Goal: Complete application form

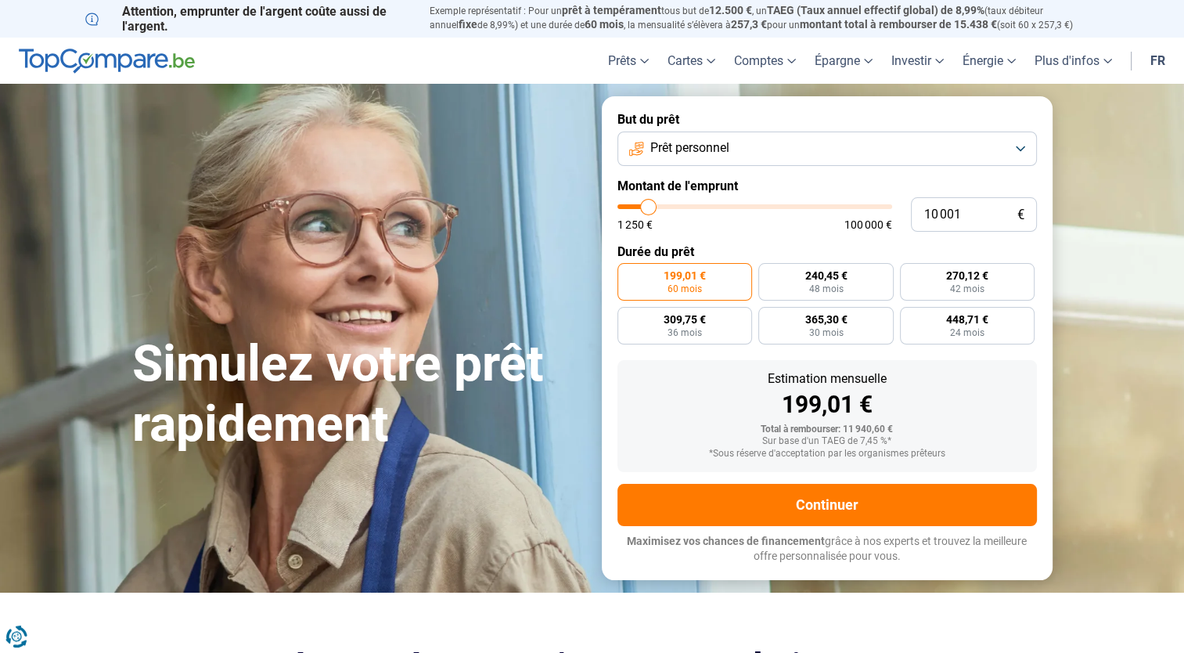
type input "10 500"
type input "10500"
type input "11 750"
type input "11750"
type input "12 500"
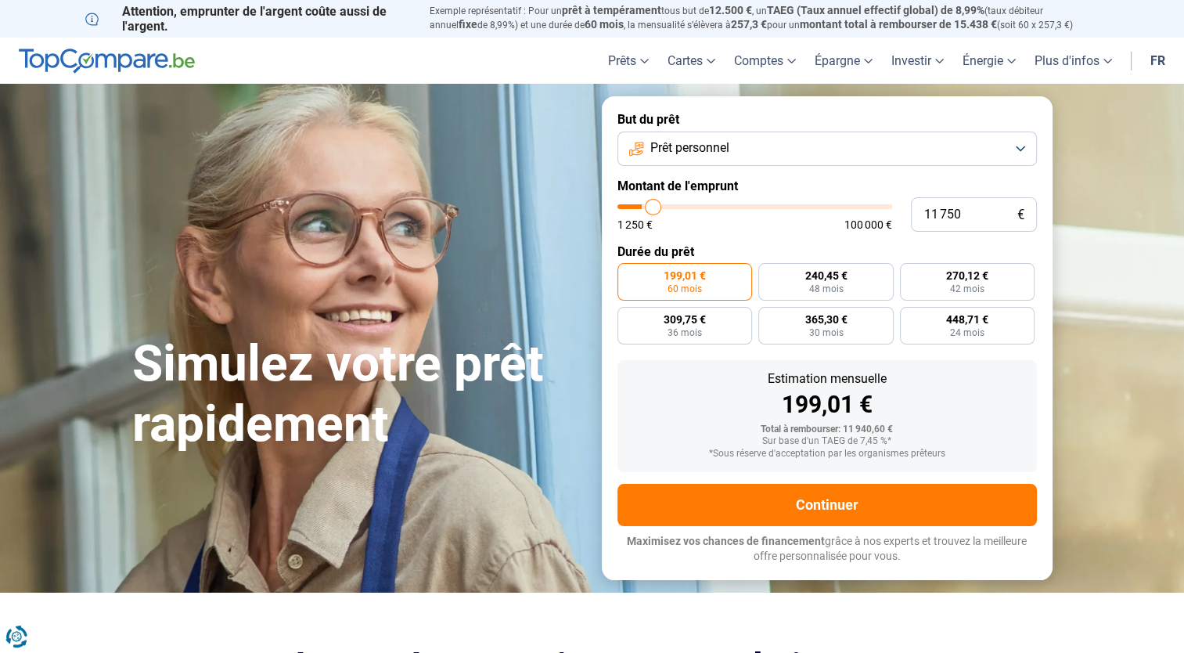
type input "12500"
type input "14 250"
type input "14250"
type input "14 750"
type input "14750"
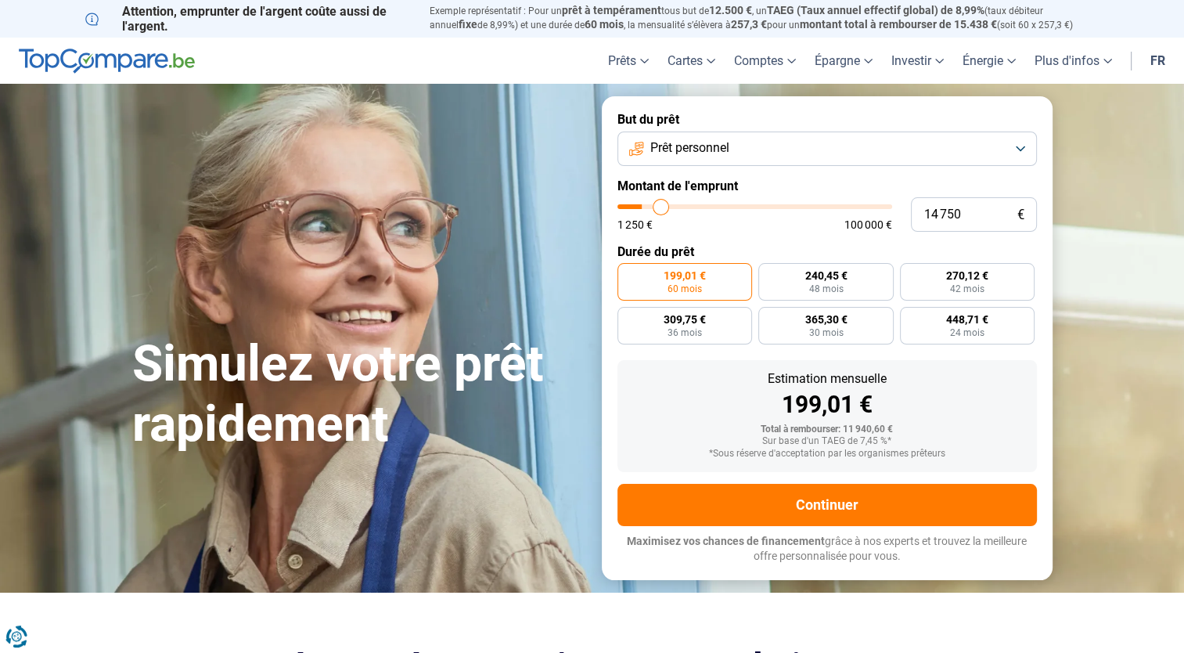
type input "15 250"
type input "15250"
type input "16 000"
type input "16000"
type input "17 750"
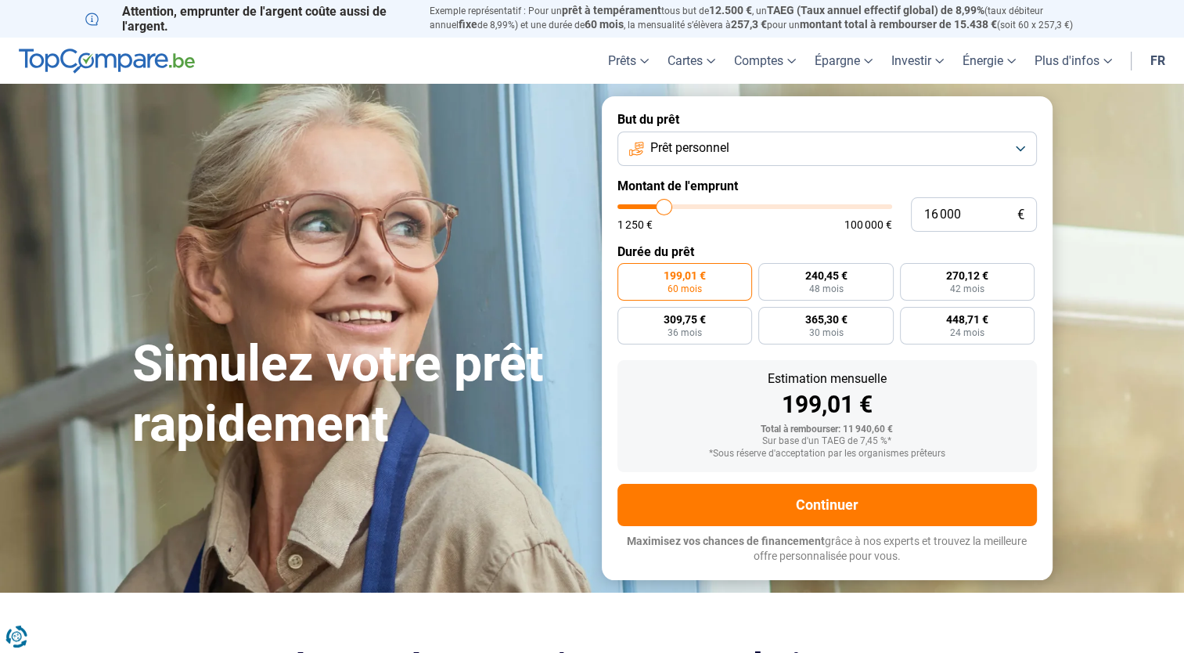
type input "17750"
type input "19 750"
type input "19750"
type input "21 250"
type input "21250"
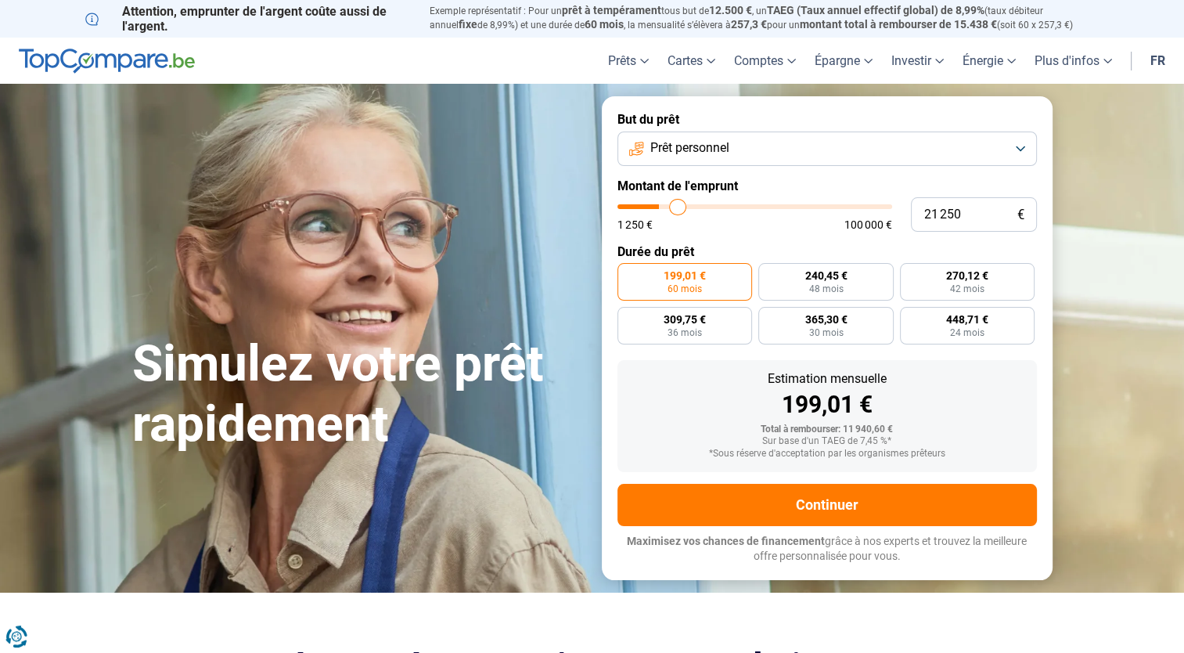
type input "22 000"
type input "22000"
type input "23 250"
type input "23250"
type input "24 250"
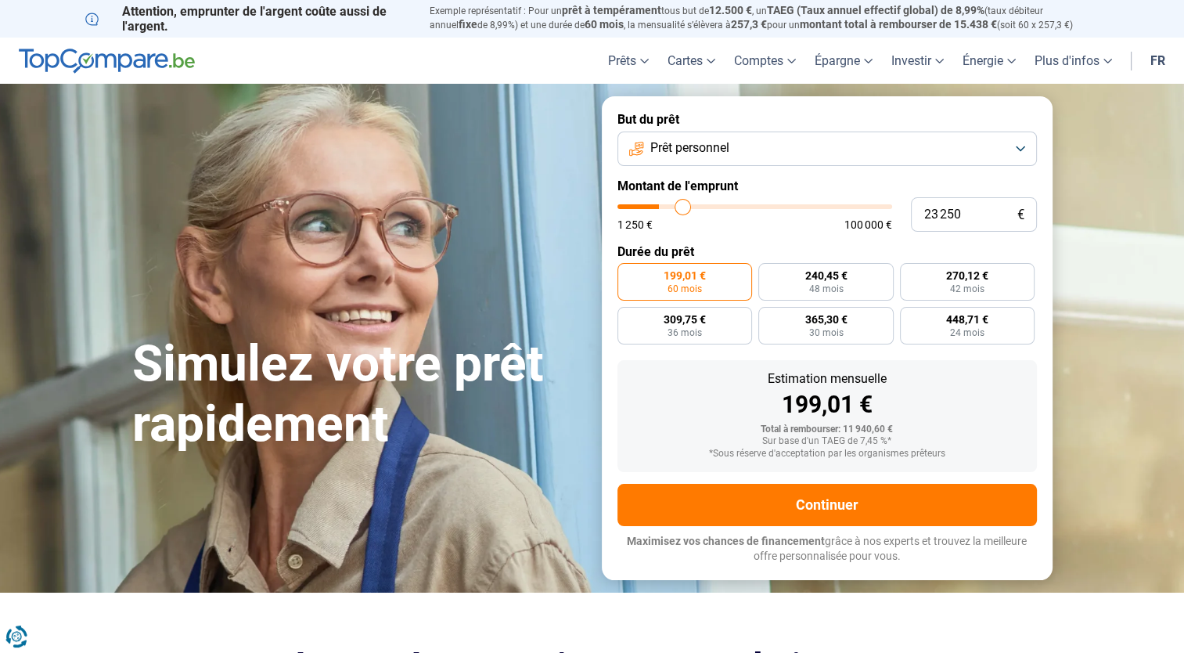
type input "24250"
type input "25 250"
type input "25250"
type input "27 250"
type input "27250"
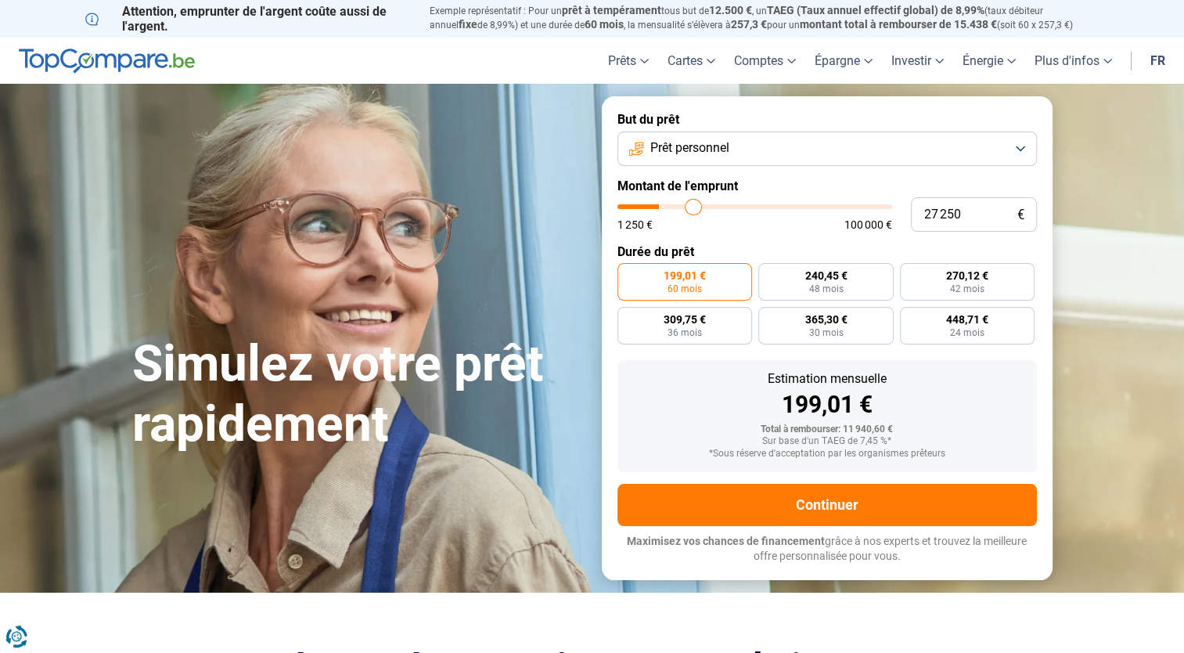
type input "28 000"
type input "28000"
type input "28 250"
type input "28250"
type input "28 500"
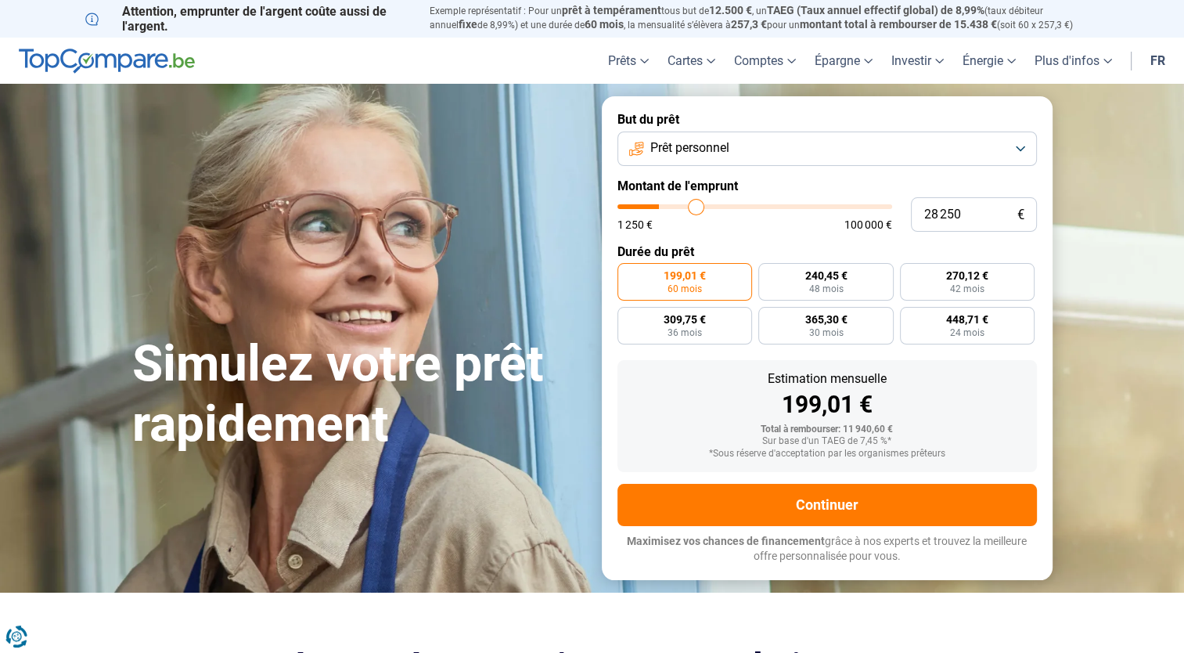
type input "28500"
type input "29 250"
type input "29250"
type input "30 750"
type input "30750"
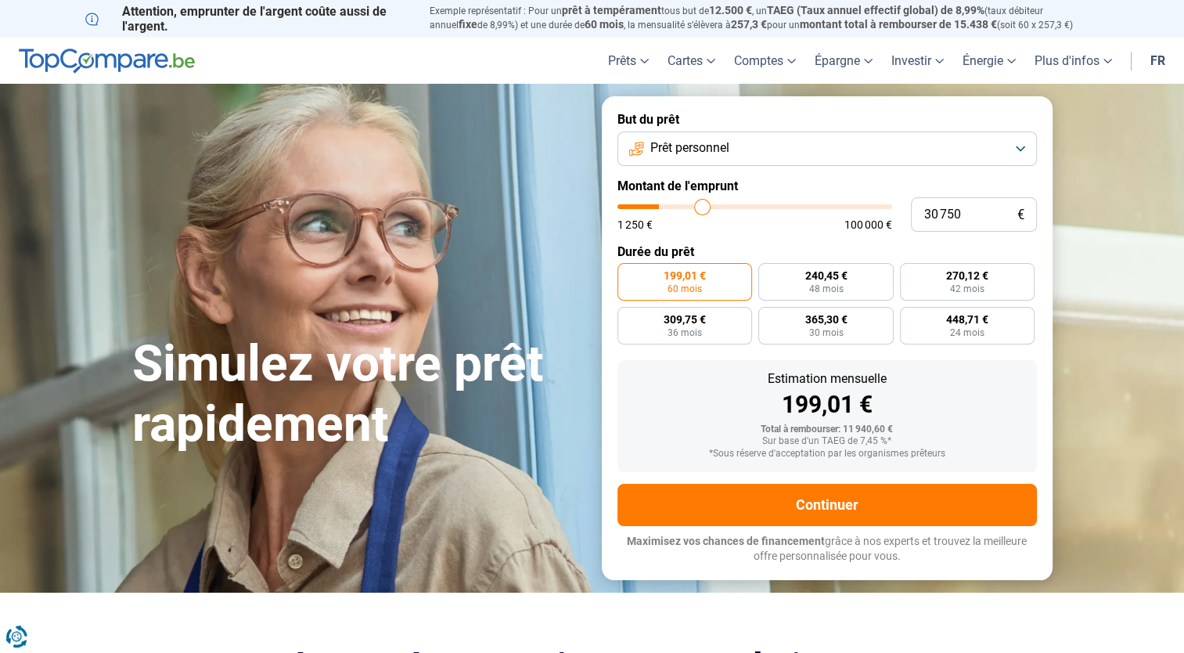
type input "31 500"
drag, startPoint x: 648, startPoint y: 203, endPoint x: 704, endPoint y: 206, distance: 56.4
type input "31500"
click at [704, 206] on input "range" at bounding box center [755, 206] width 275 height 5
radio input "false"
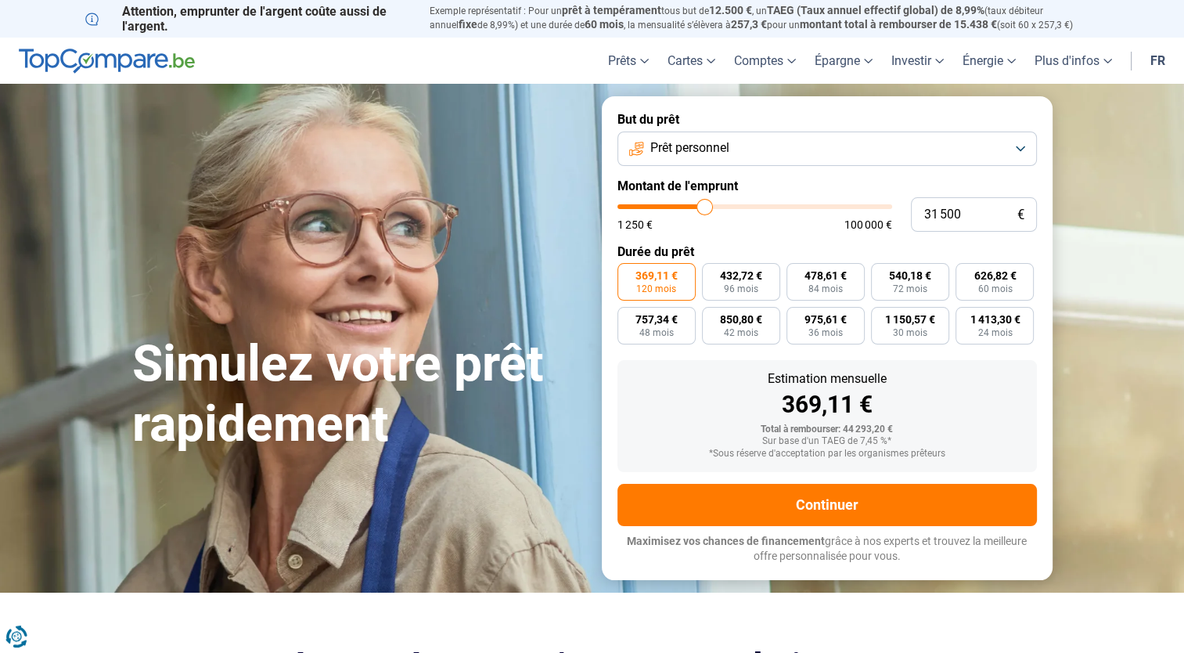
type input "32 500"
type input "32500"
type input "33 500"
type input "33500"
type input "34 000"
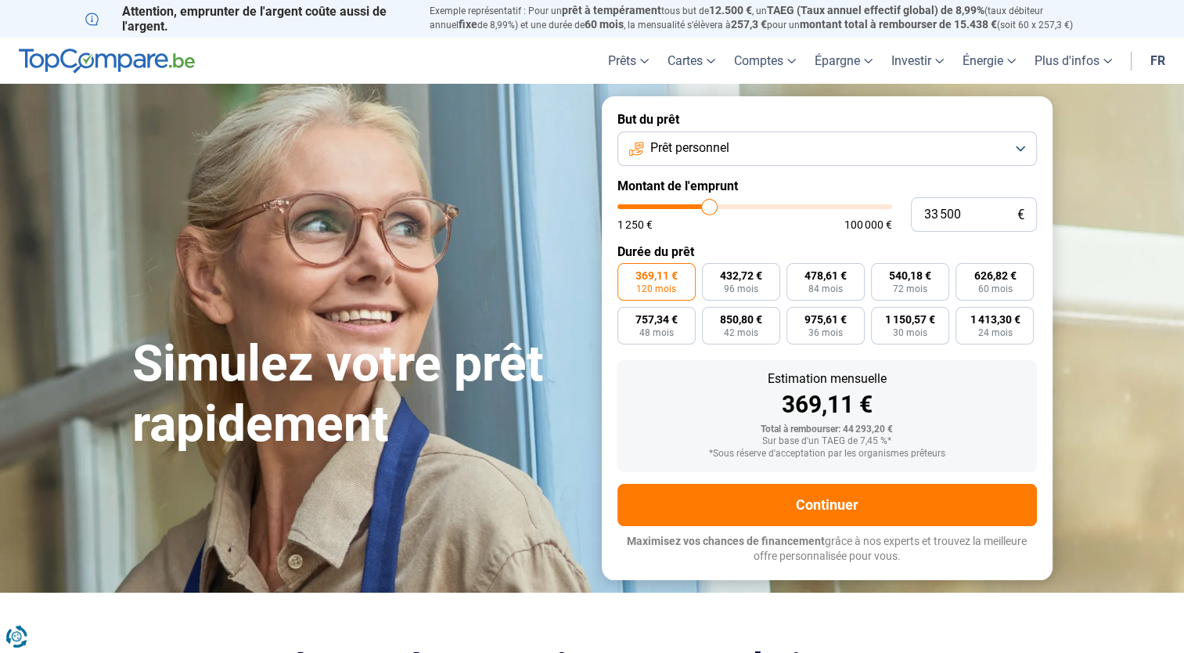
type input "34000"
type input "34 750"
type input "34750"
type input "35 250"
type input "35250"
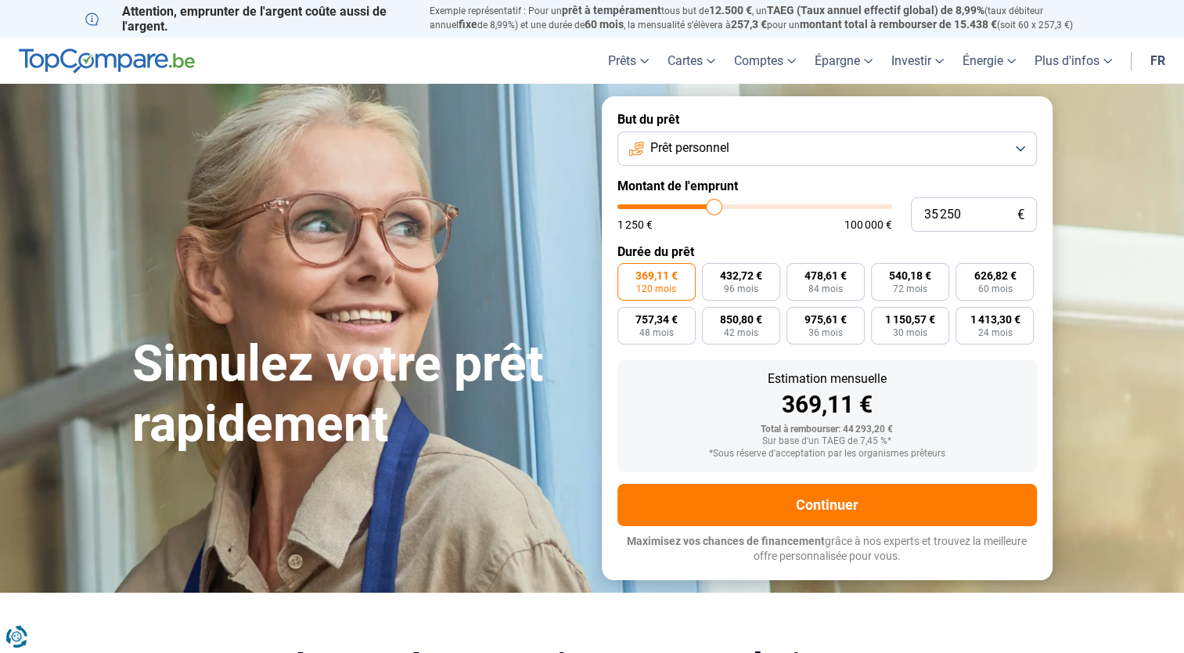
type input "36 000"
type input "36000"
type input "34 250"
type input "34250"
type input "33 250"
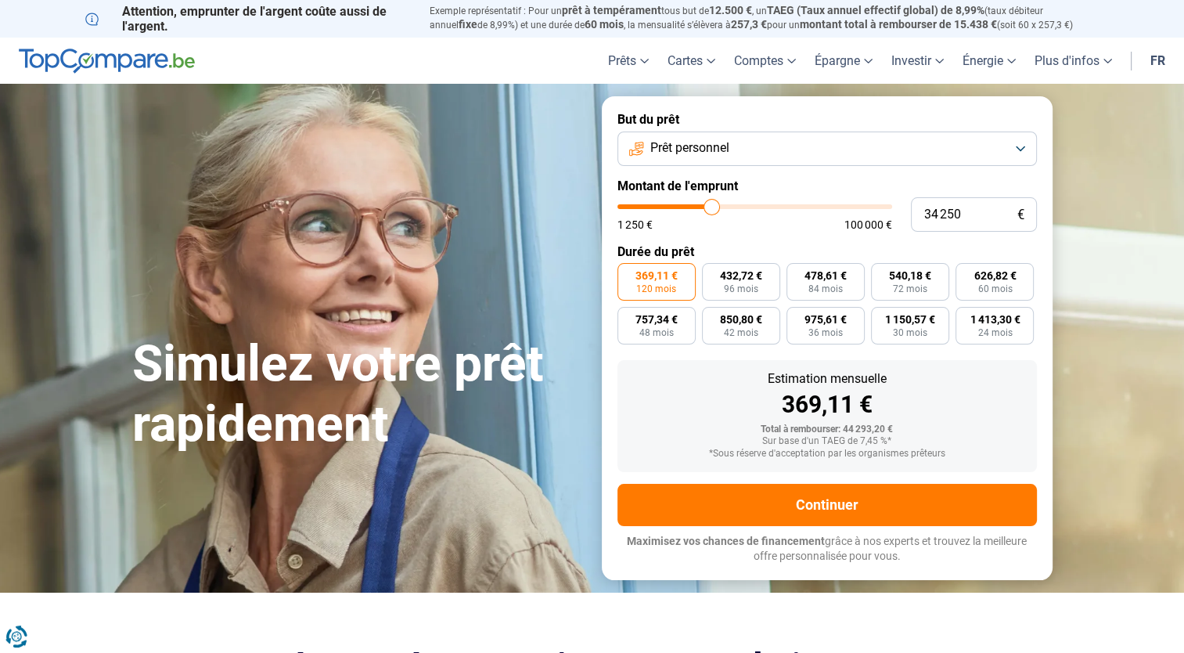
type input "33250"
type input "31 750"
type input "31750"
type input "31 000"
type input "31000"
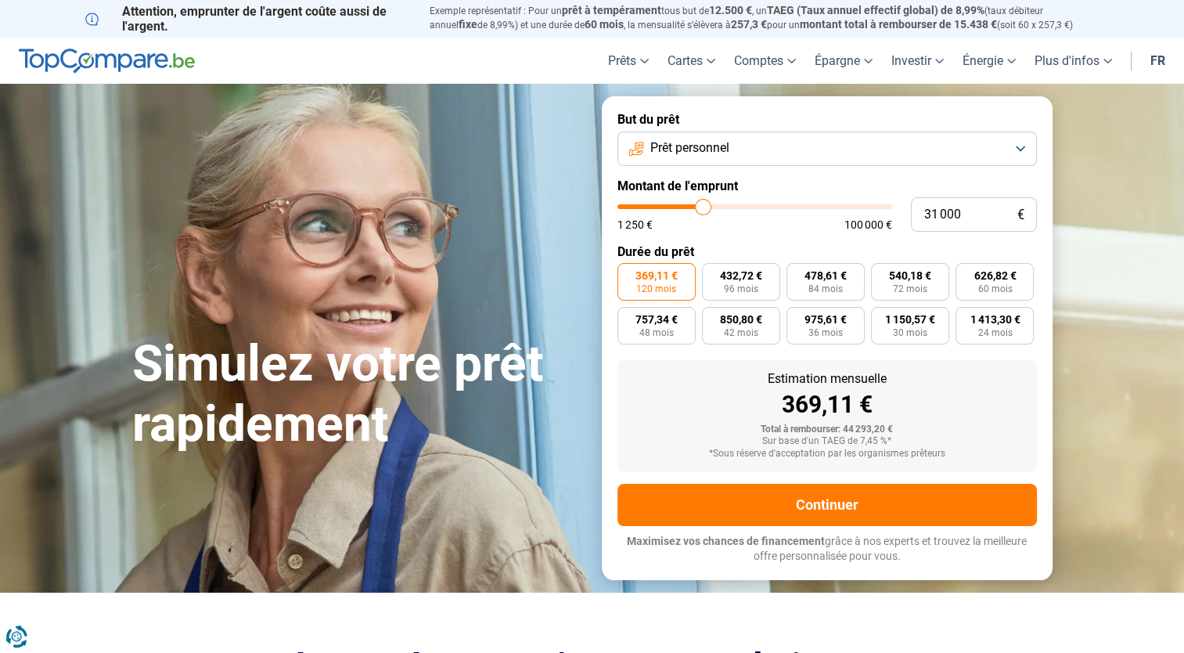
type input "30 500"
type input "30500"
type input "30 000"
type input "30000"
type input "29 750"
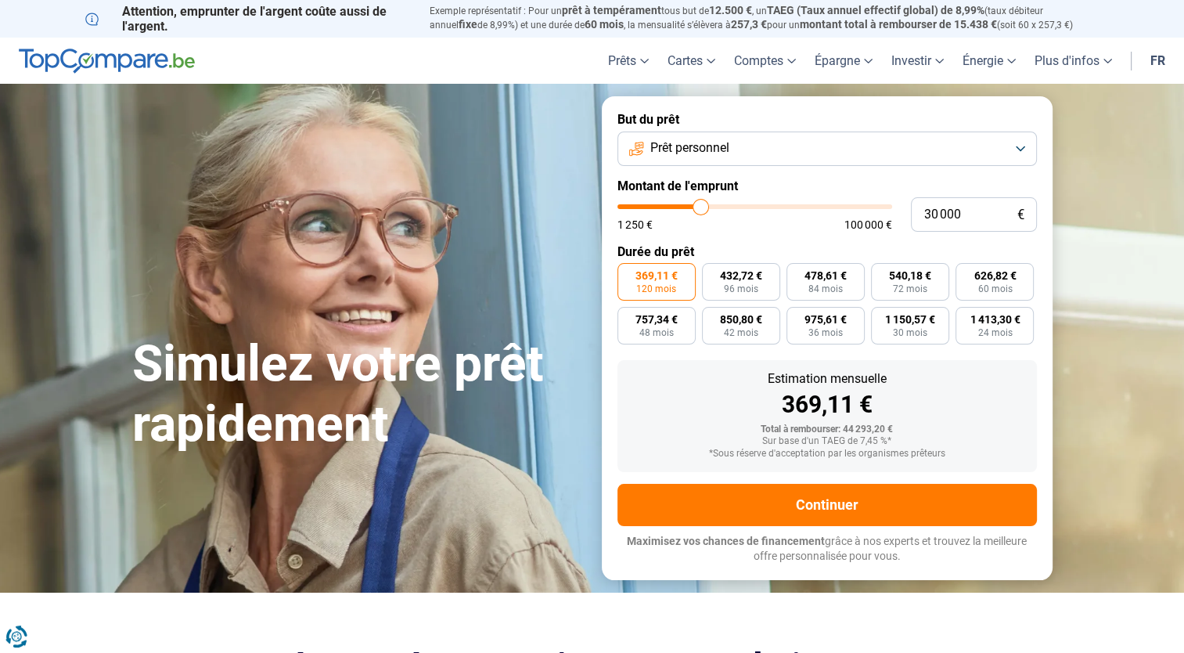
type input "29750"
type input "29 000"
type input "29000"
type input "28 000"
type input "28000"
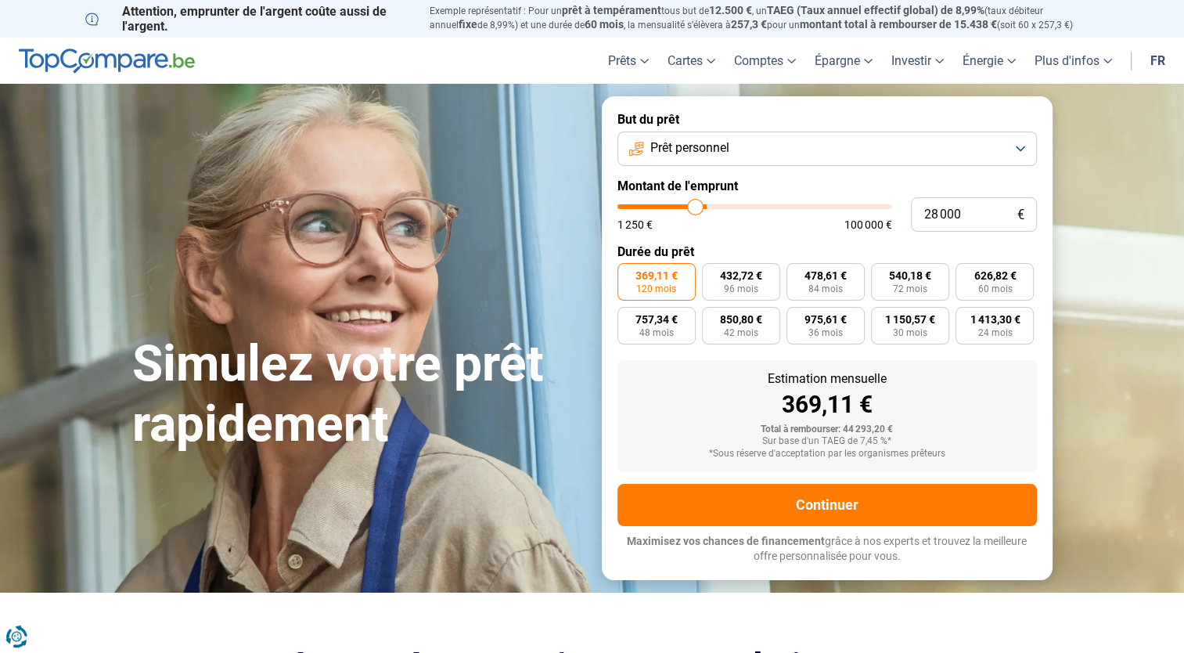
type input "27 500"
type input "27500"
type input "27 000"
type input "27000"
type input "26 500"
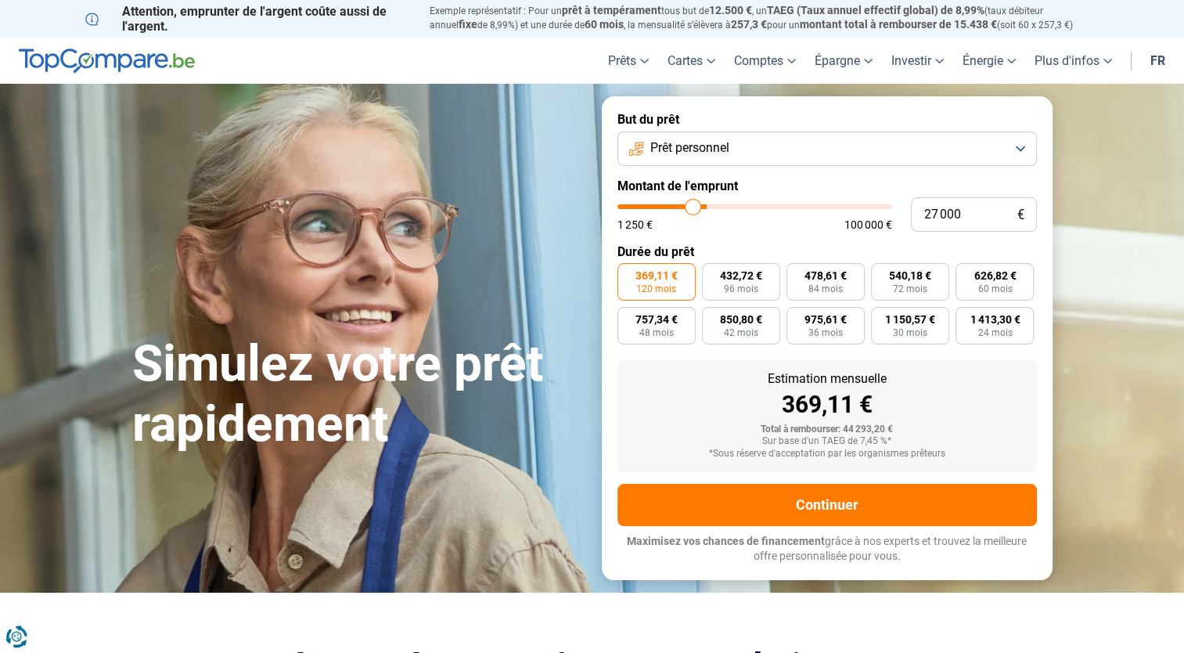
type input "26500"
type input "26 000"
type input "26000"
type input "25 750"
type input "25750"
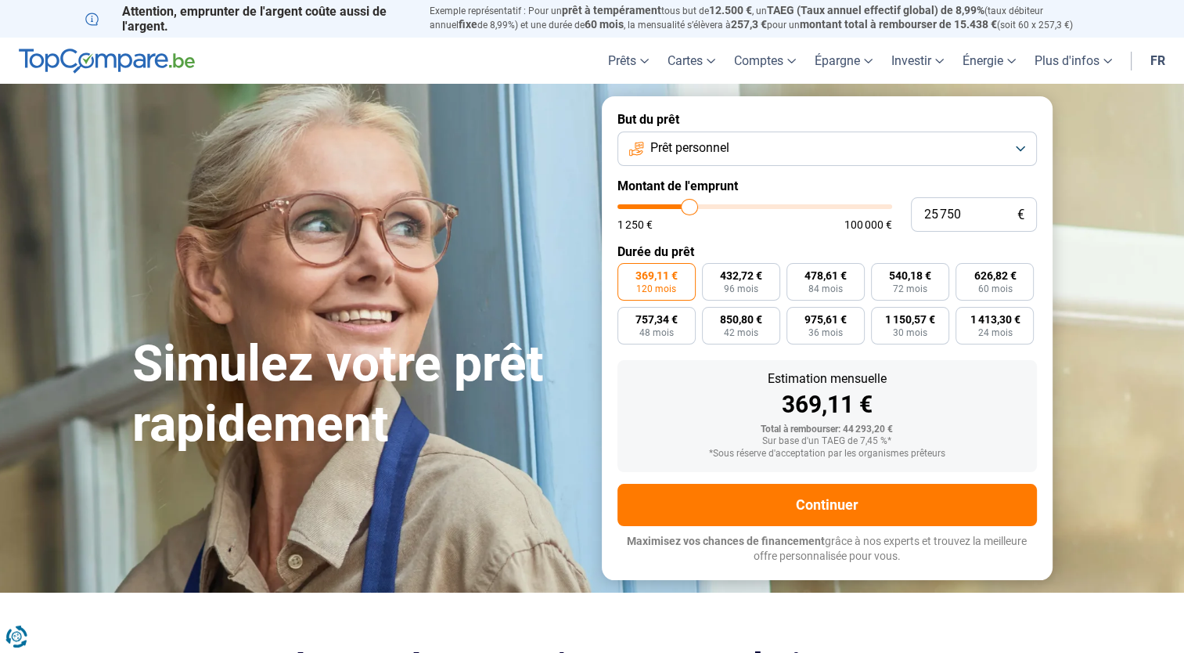
type input "25 250"
type input "25250"
type input "25 000"
type input "25000"
type input "24 500"
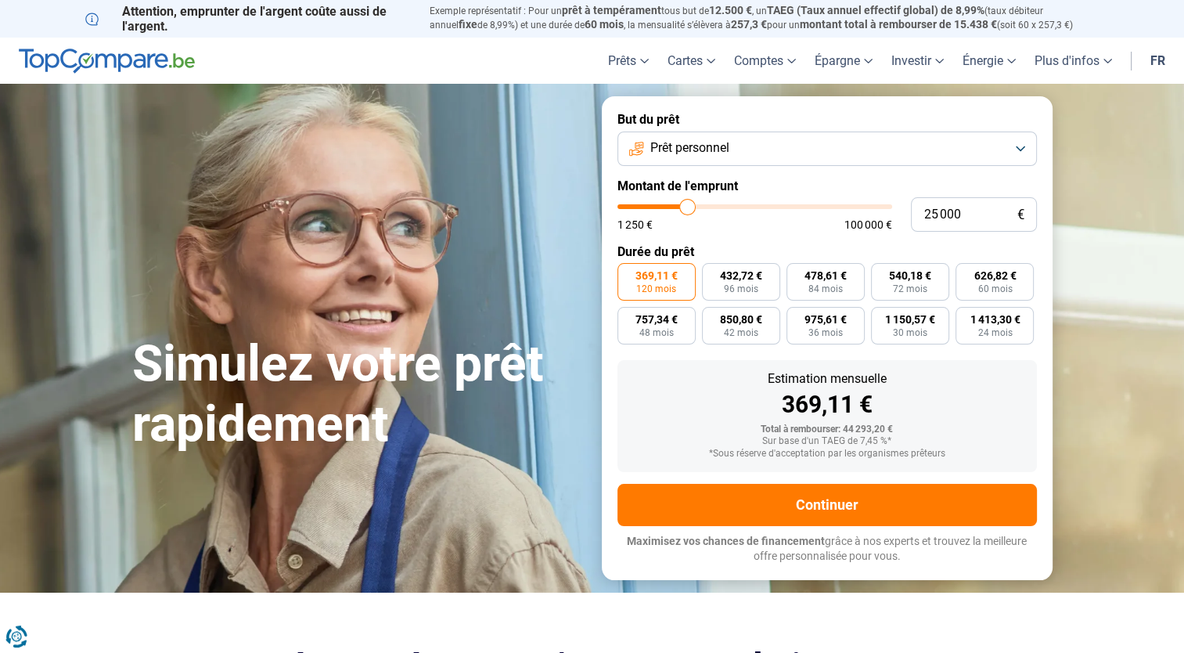
type input "24500"
type input "24 250"
type input "24250"
type input "24 750"
type input "24750"
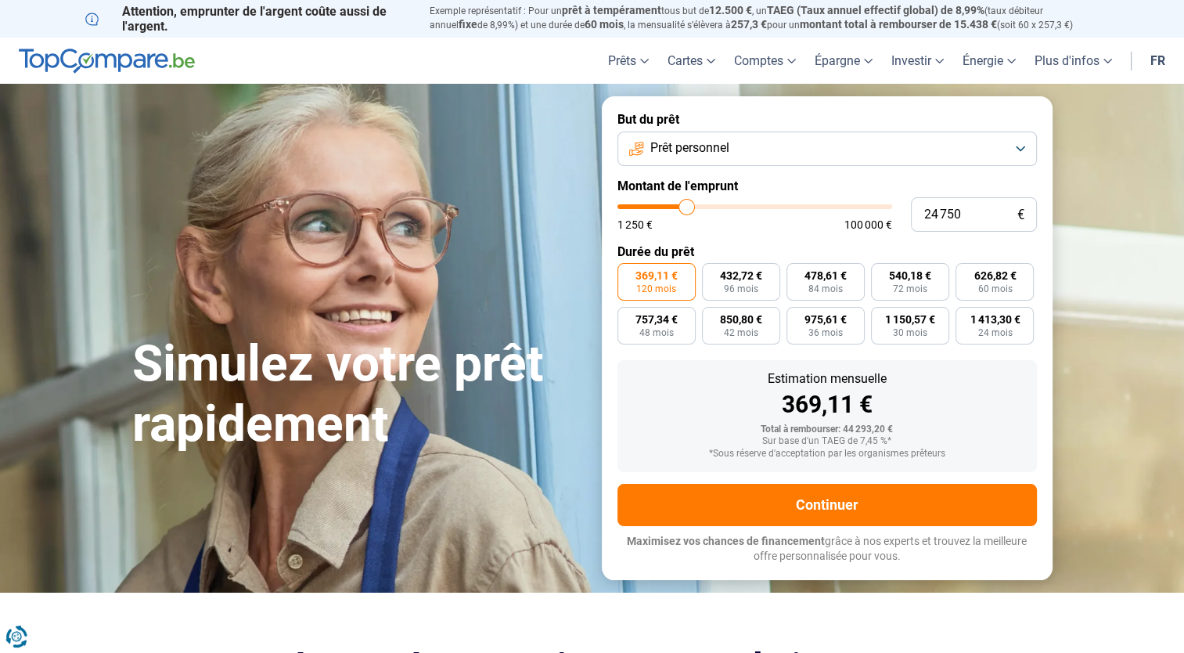
type input "25 000"
type input "25000"
type input "25 250"
type input "25250"
type input "25 500"
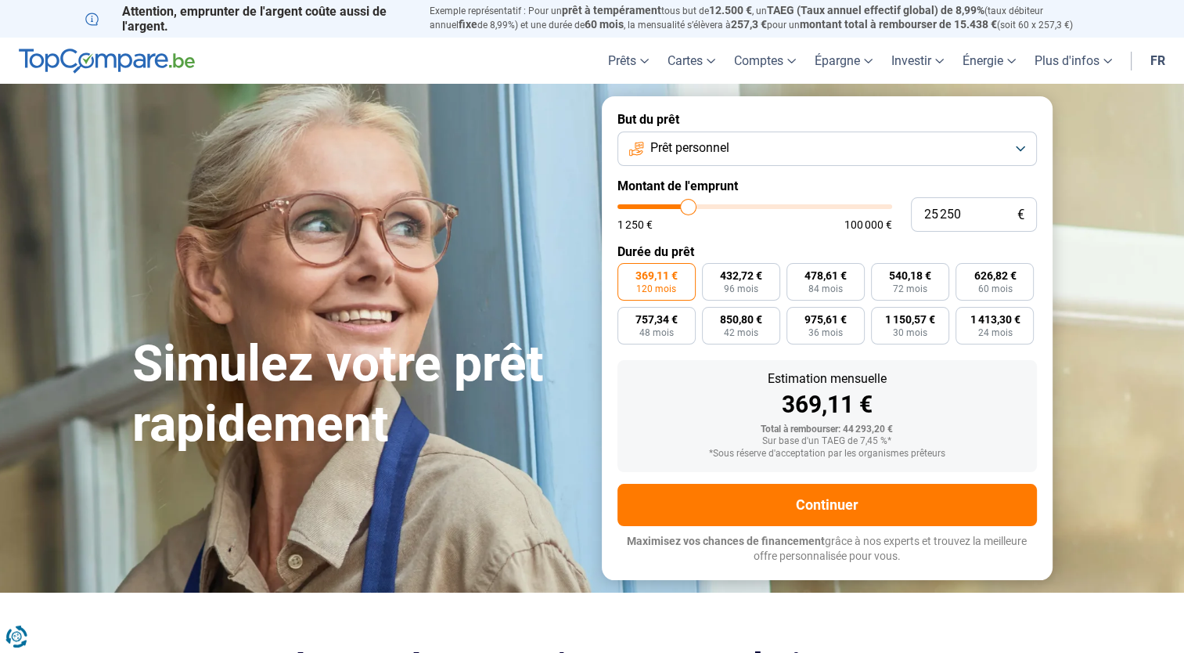
type input "25500"
type input "26 250"
type input "26250"
type input "26 750"
type input "26750"
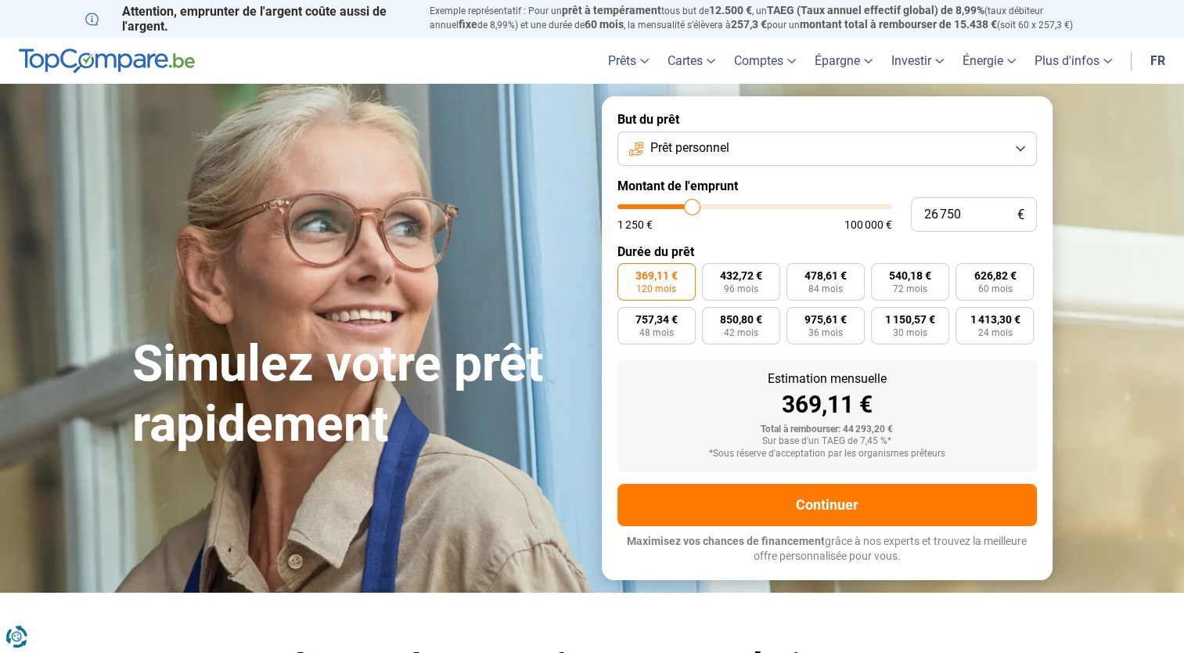
type input "26 250"
type input "26250"
type input "26 000"
type input "26000"
type input "25 750"
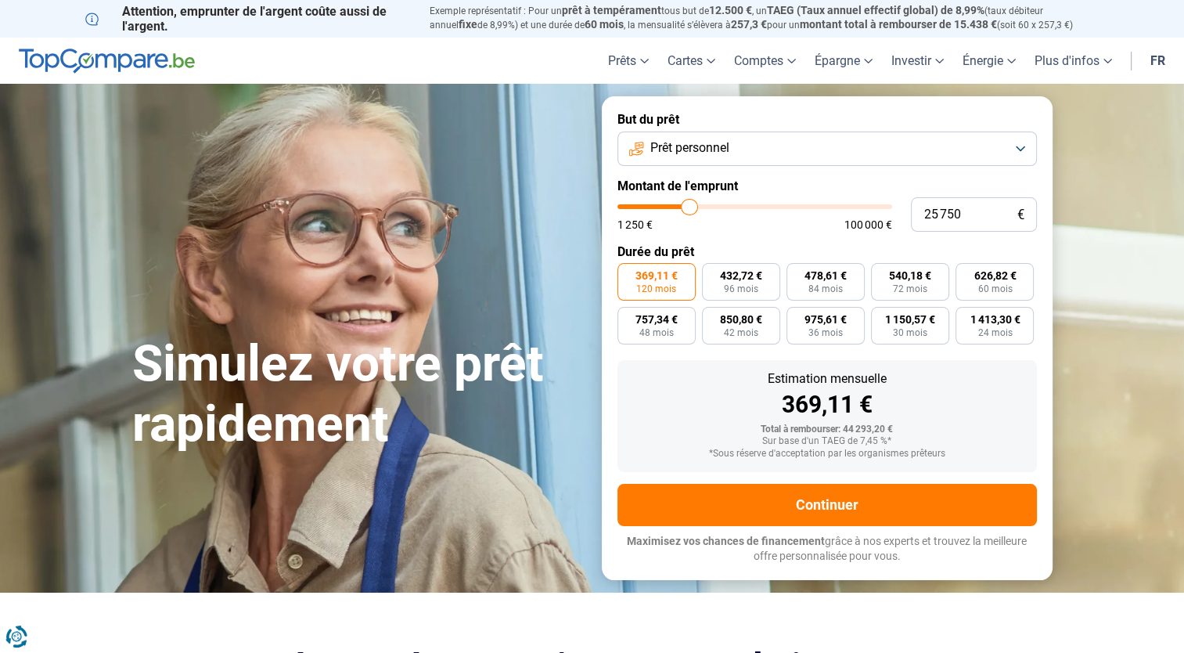
drag, startPoint x: 704, startPoint y: 206, endPoint x: 690, endPoint y: 206, distance: 14.9
type input "25750"
click at [690, 206] on input "range" at bounding box center [755, 206] width 275 height 5
drag, startPoint x: 971, startPoint y: 216, endPoint x: 937, endPoint y: 221, distance: 34.8
click at [937, 221] on input "25 750" at bounding box center [974, 214] width 126 height 34
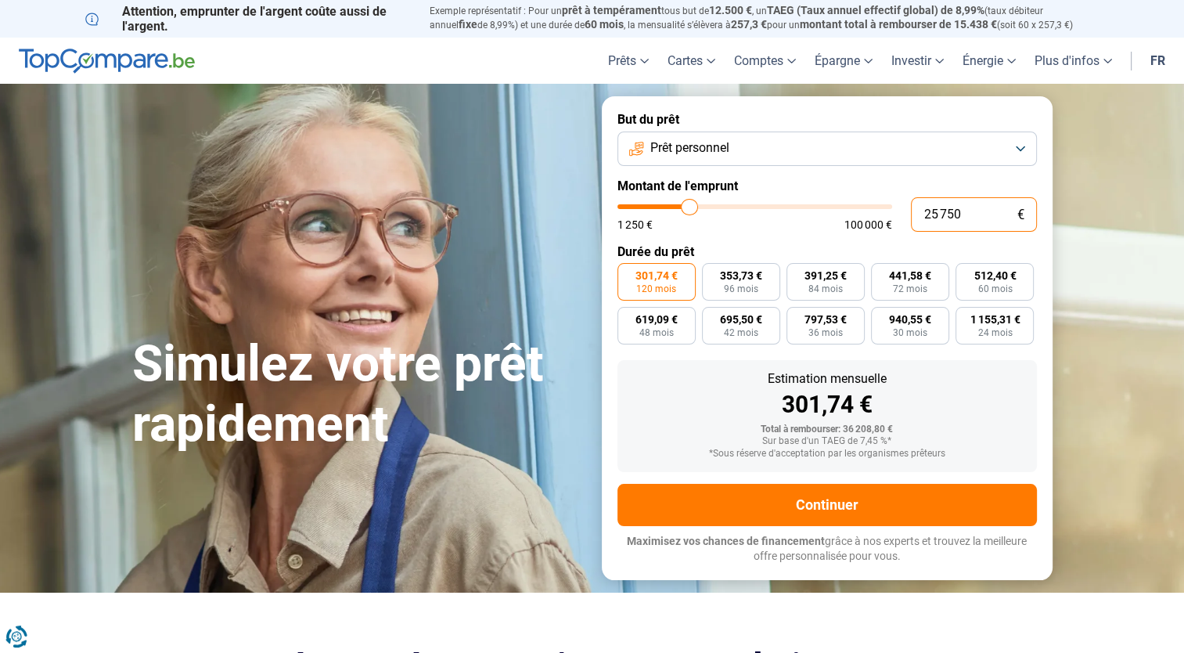
type input "250"
type input "1250"
type input "2 500"
type input "2500"
type input "25 000"
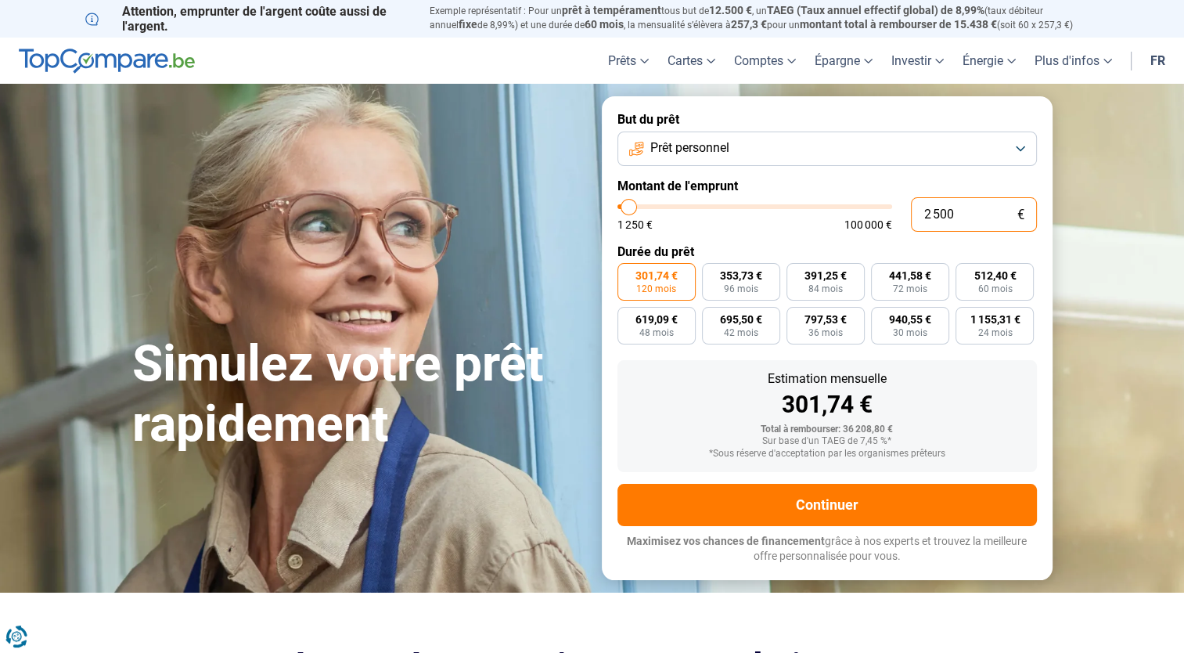
type input "25000"
type input "87 000"
type input "87000"
click at [849, 204] on input "range" at bounding box center [755, 206] width 275 height 5
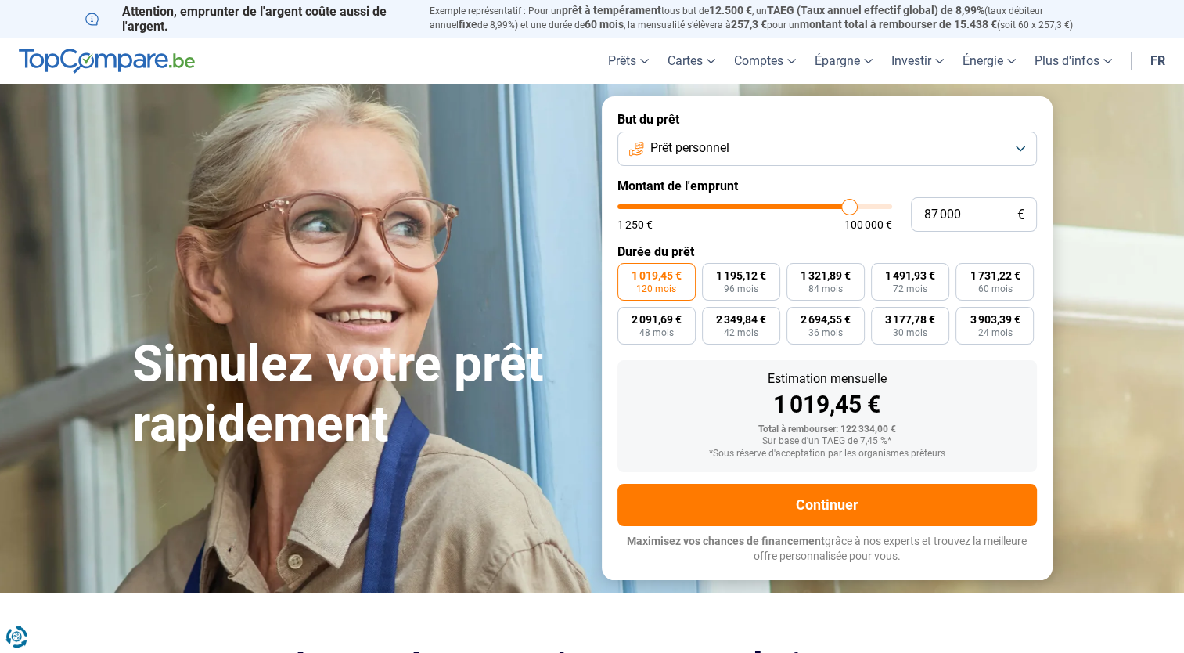
click at [909, 164] on button "Prêt personnel" at bounding box center [828, 149] width 420 height 34
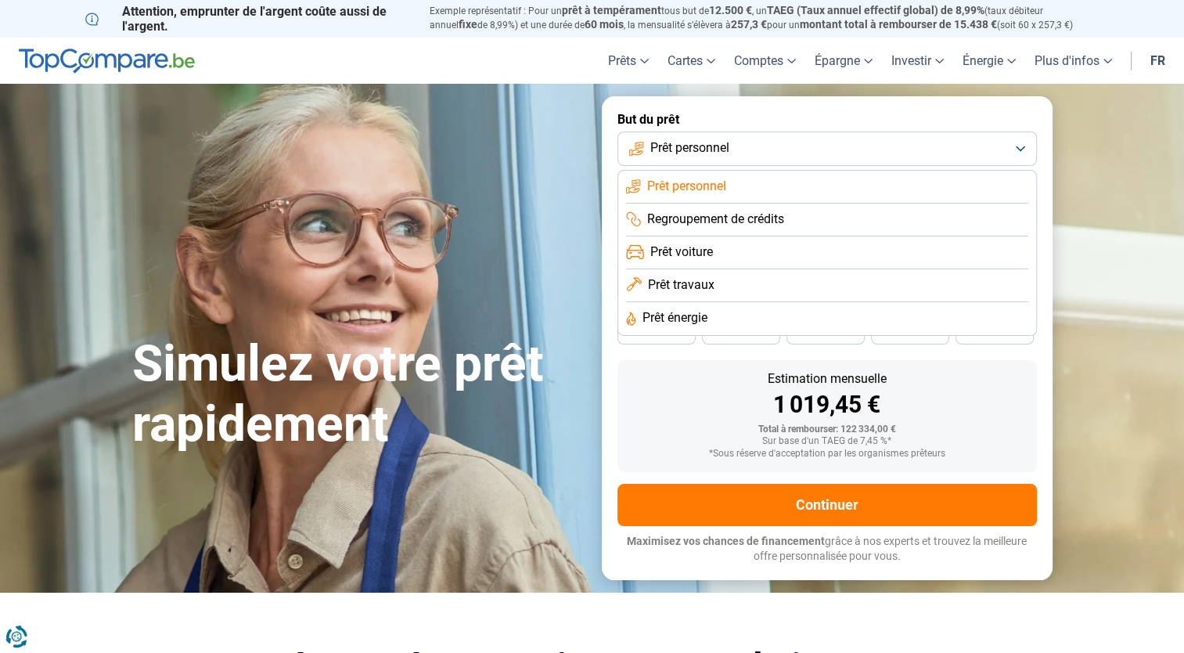
click at [704, 279] on span "Prêt travaux" at bounding box center [681, 284] width 67 height 17
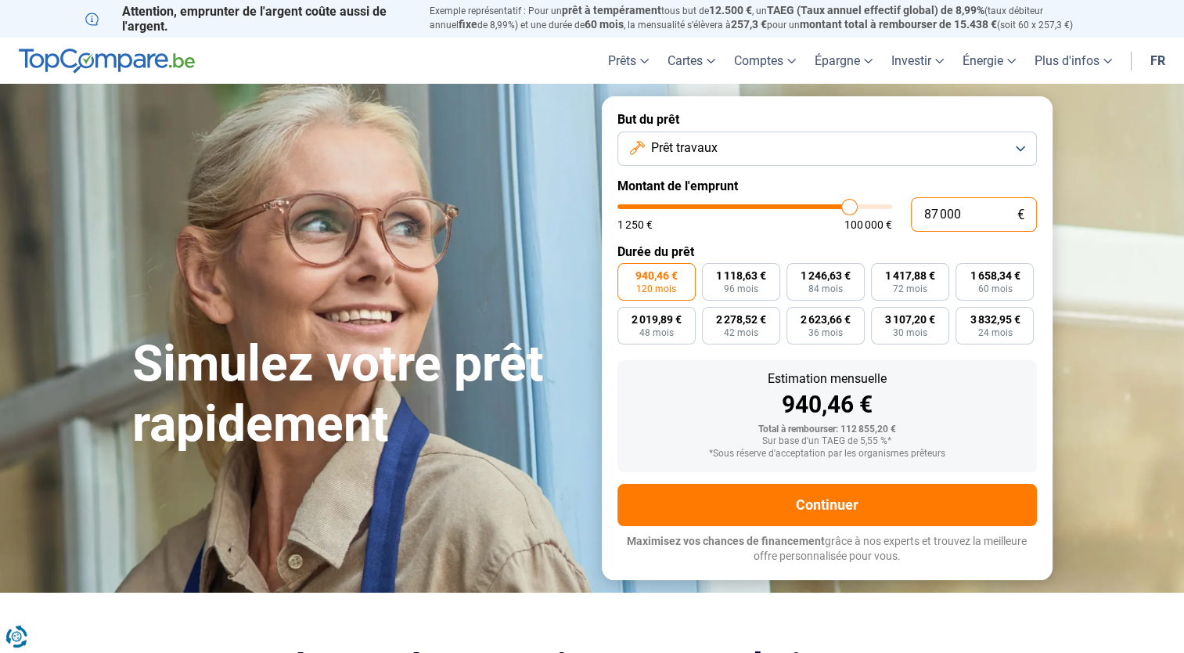
drag, startPoint x: 971, startPoint y: 211, endPoint x: 898, endPoint y: 214, distance: 73.7
click at [898, 214] on div "87 000 € 1 250 € 100 000 €" at bounding box center [828, 214] width 420 height 34
type input "2"
type input "1250"
type input "25"
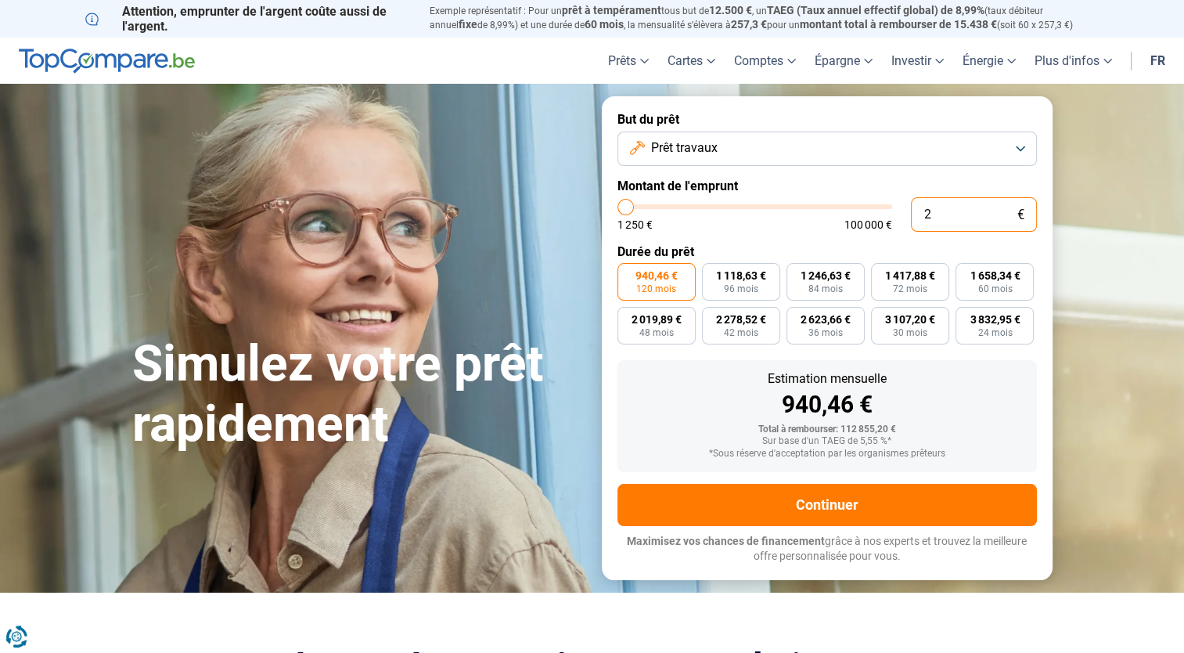
type input "1250"
type input "250"
type input "1250"
type input "2 500"
type input "2500"
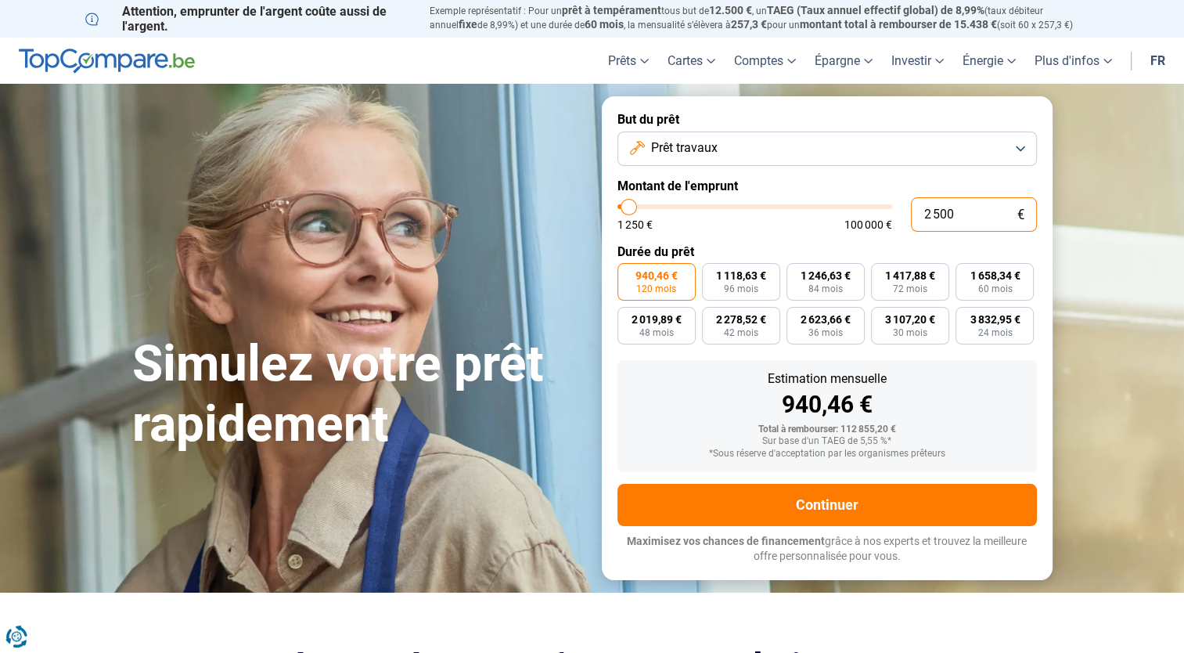
type input "25 000"
type input "25000"
click at [774, 250] on label "Durée du prêt" at bounding box center [828, 251] width 420 height 15
click at [939, 208] on input "25 000" at bounding box center [974, 214] width 126 height 34
type input "2 000"
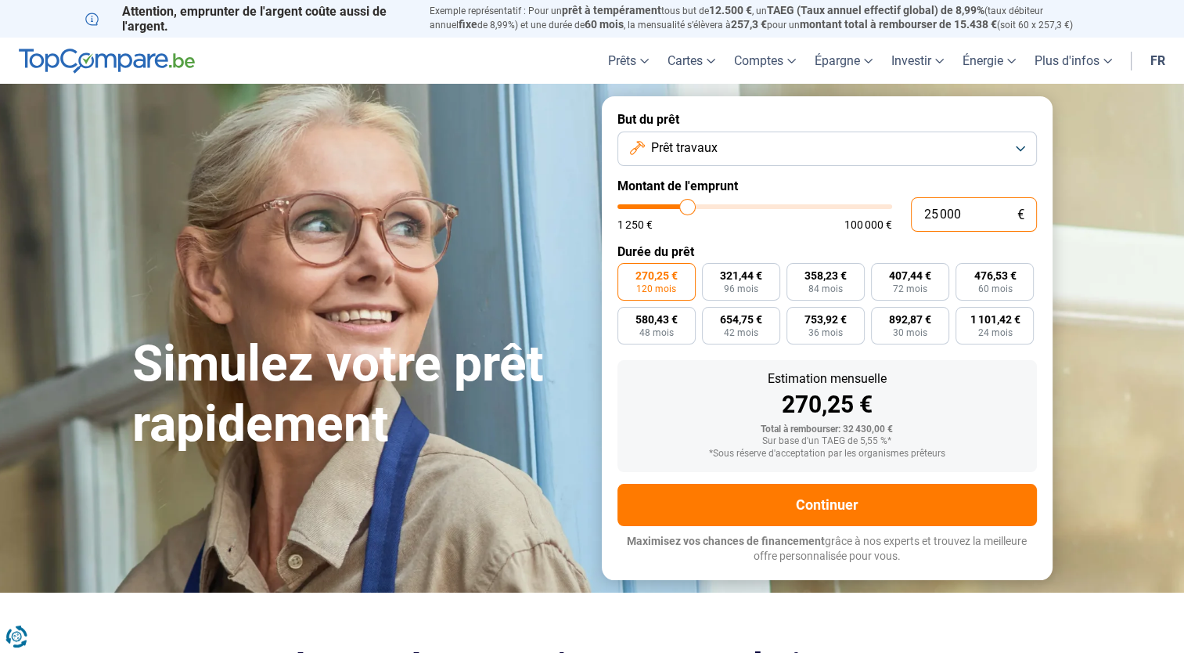
type input "2000"
type input "28 000"
type input "28000"
click at [769, 239] on form "But du prêt Prêt travaux Montant de l'emprunt 28 000 € 1 250 € 100 000 € Durée …" at bounding box center [827, 337] width 451 height 483
click at [661, 279] on span "302,68 €" at bounding box center [657, 275] width 42 height 11
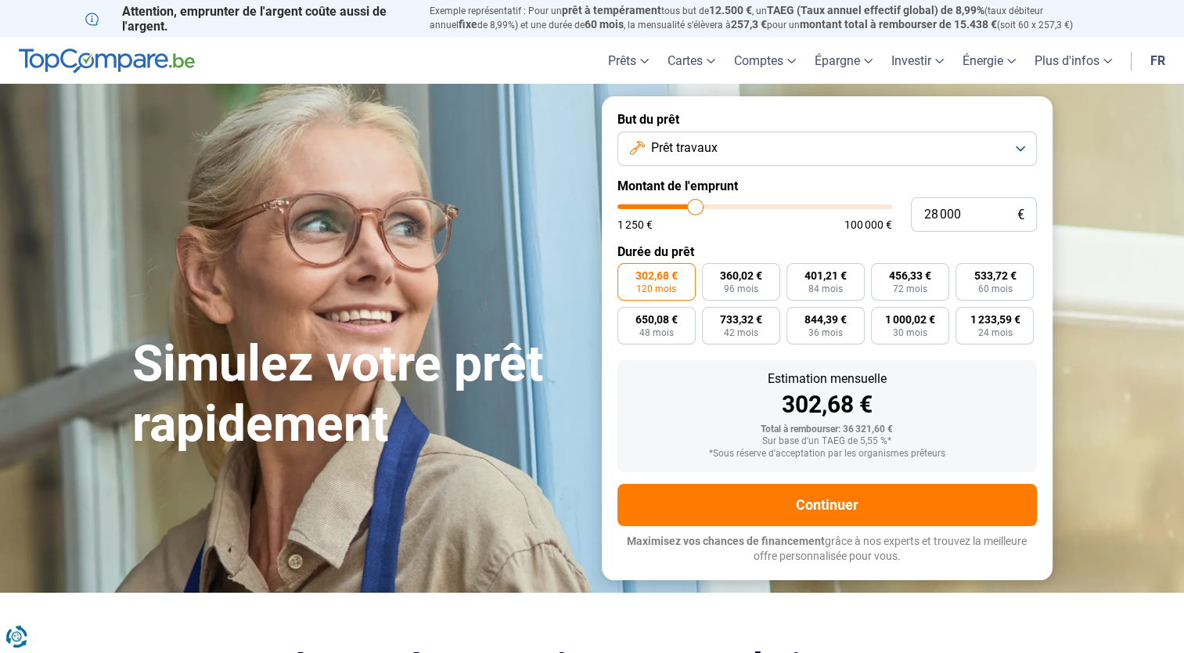
click at [628, 273] on input "302,68 € 120 mois" at bounding box center [623, 268] width 10 height 10
click at [937, 214] on input "28 000" at bounding box center [974, 214] width 126 height 34
type input "2 000"
type input "2000"
type input "26 000"
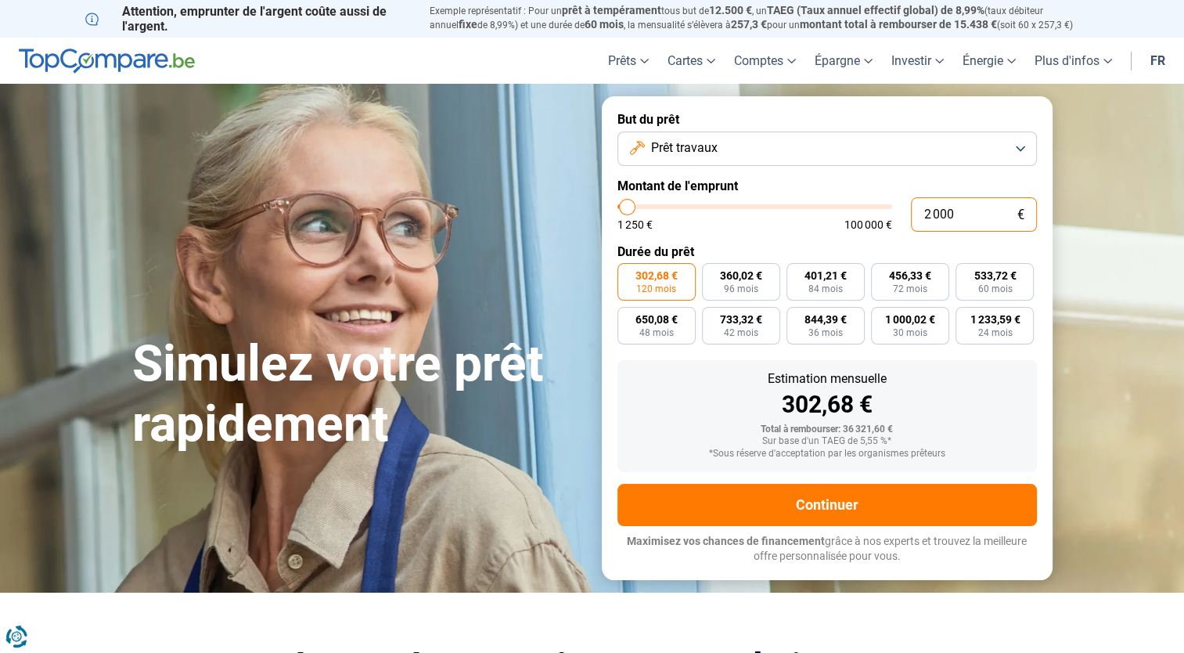
type input "26000"
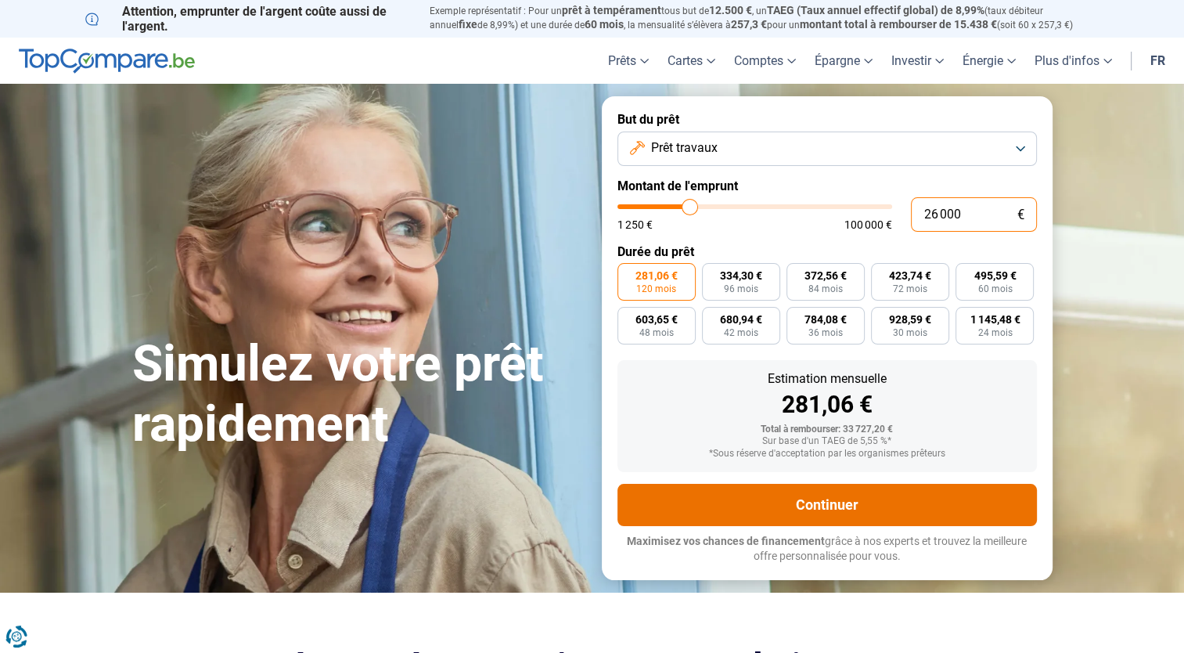
type input "26 000"
click at [802, 506] on button "Continuer" at bounding box center [828, 505] width 420 height 42
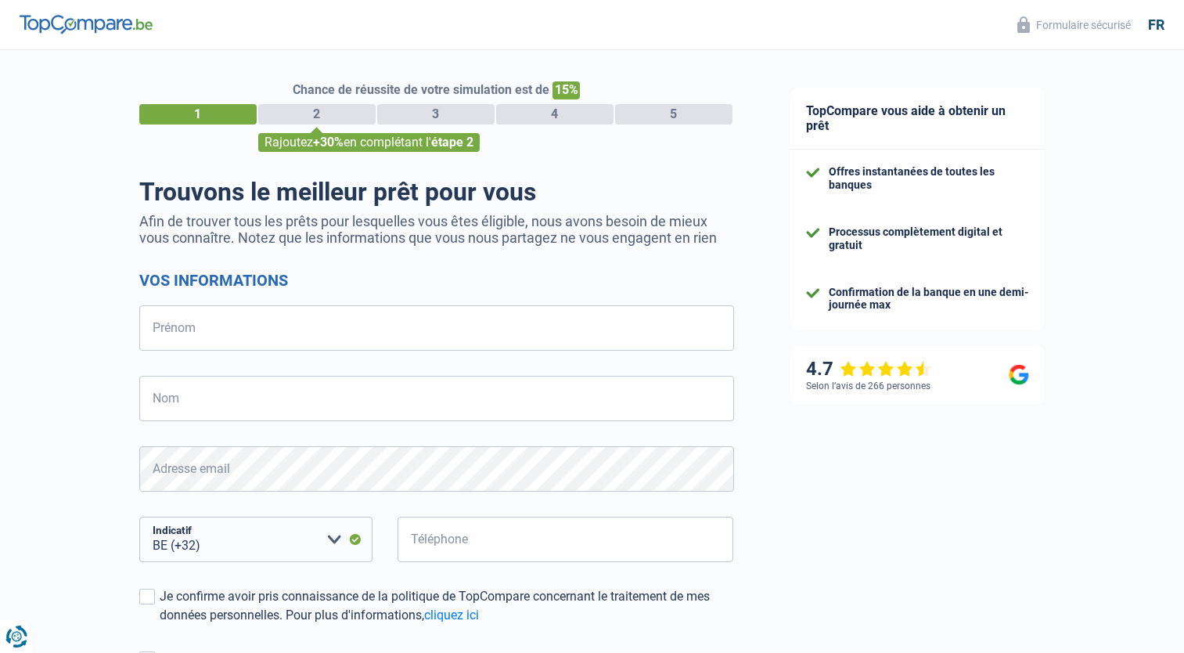
select select "32"
drag, startPoint x: 244, startPoint y: 362, endPoint x: 239, endPoint y: 351, distance: 11.6
click at [243, 362] on form "Vos informations Prénom Tous les champs sont obligatoires. Veuillez fournir une…" at bounding box center [436, 514] width 595 height 487
click at [232, 324] on input "Prénom" at bounding box center [436, 327] width 595 height 45
type input "[PERSON_NAME]"
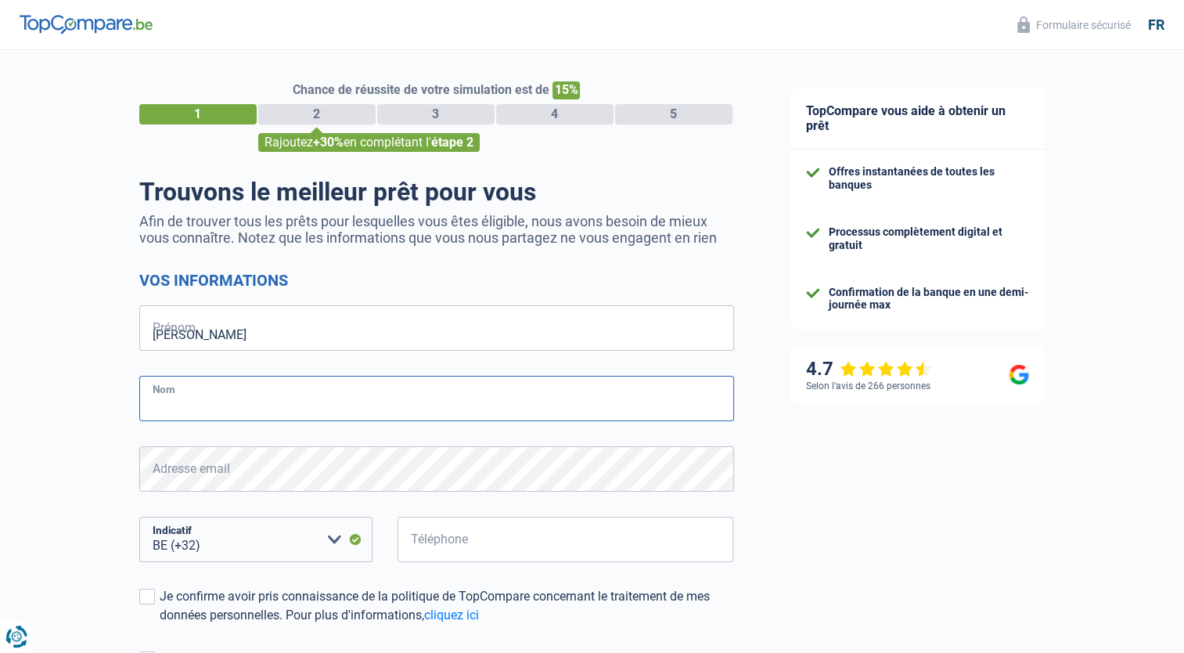
type input "Semedo"
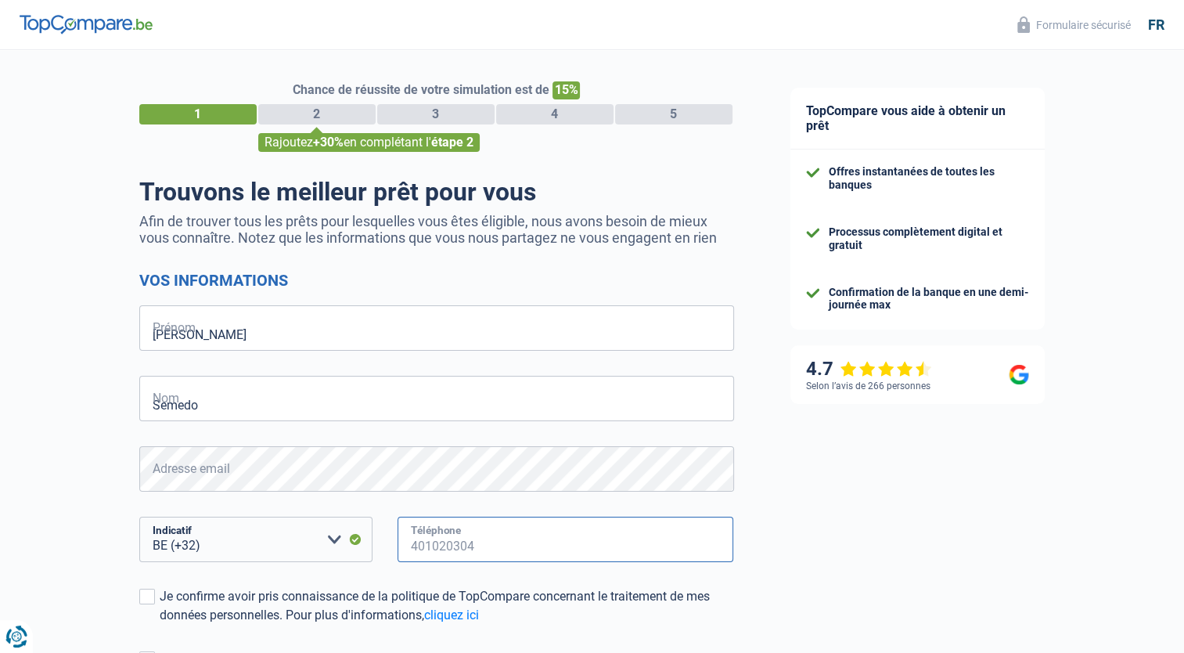
type input "691926803"
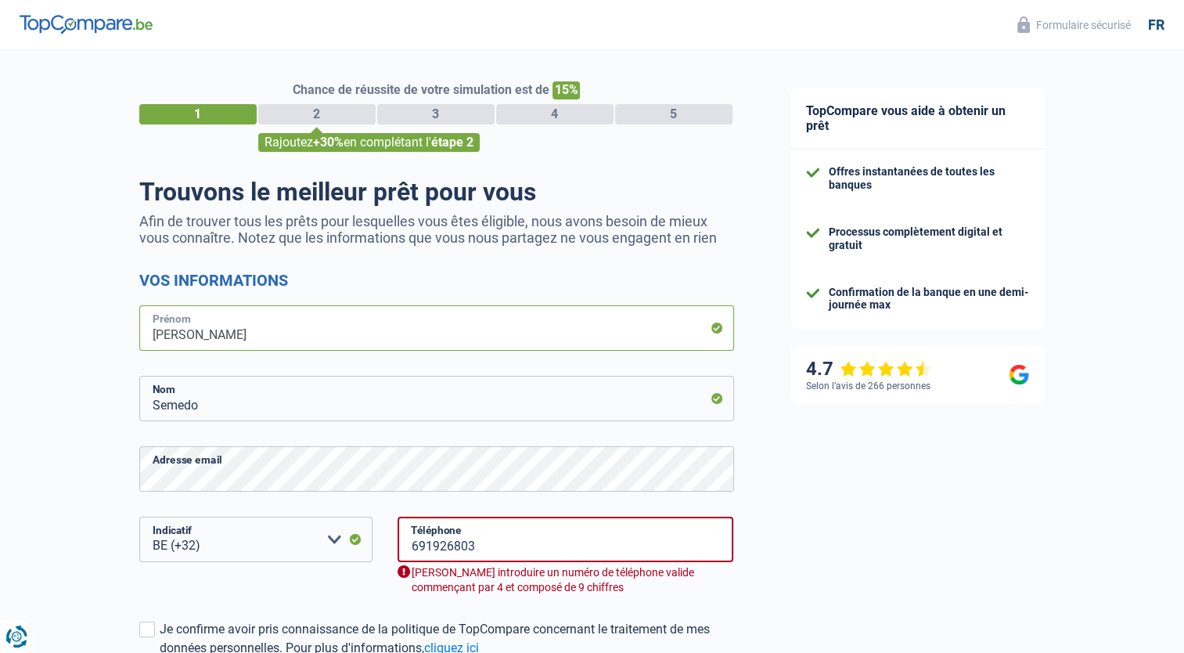
scroll to position [231, 0]
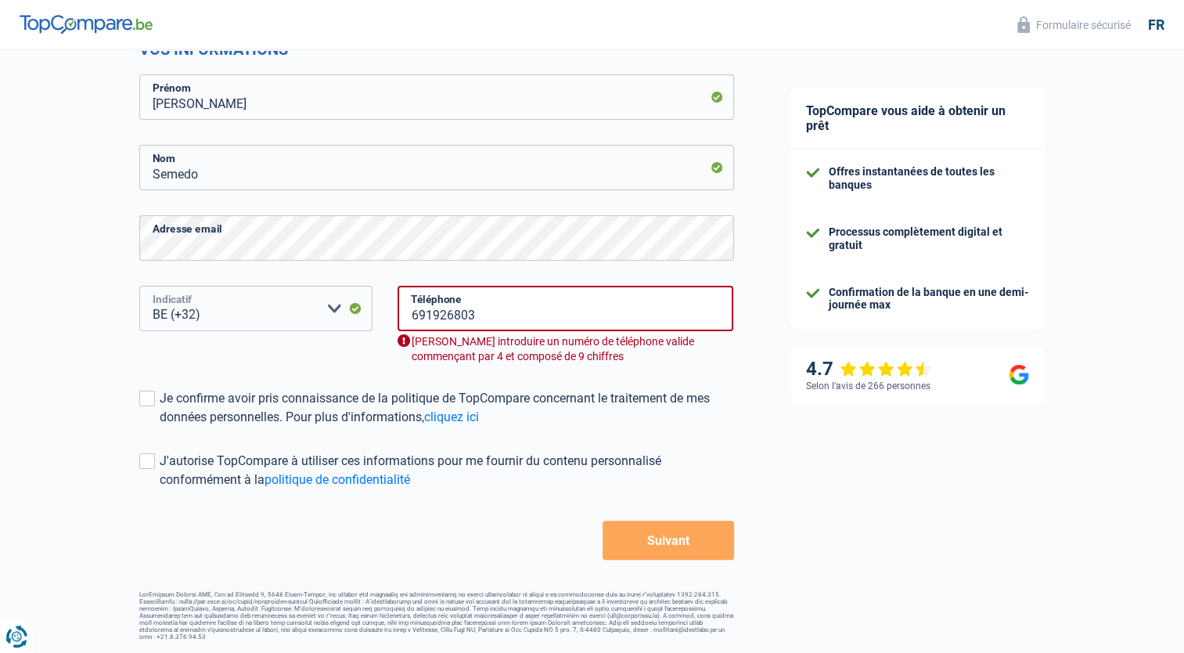
click at [264, 305] on select "BE (+32) LU (+352) Veuillez sélectionner une option" at bounding box center [255, 308] width 233 height 45
select select "352"
click at [139, 319] on select "BE (+32) LU (+352) Veuillez sélectionner une option" at bounding box center [255, 308] width 233 height 45
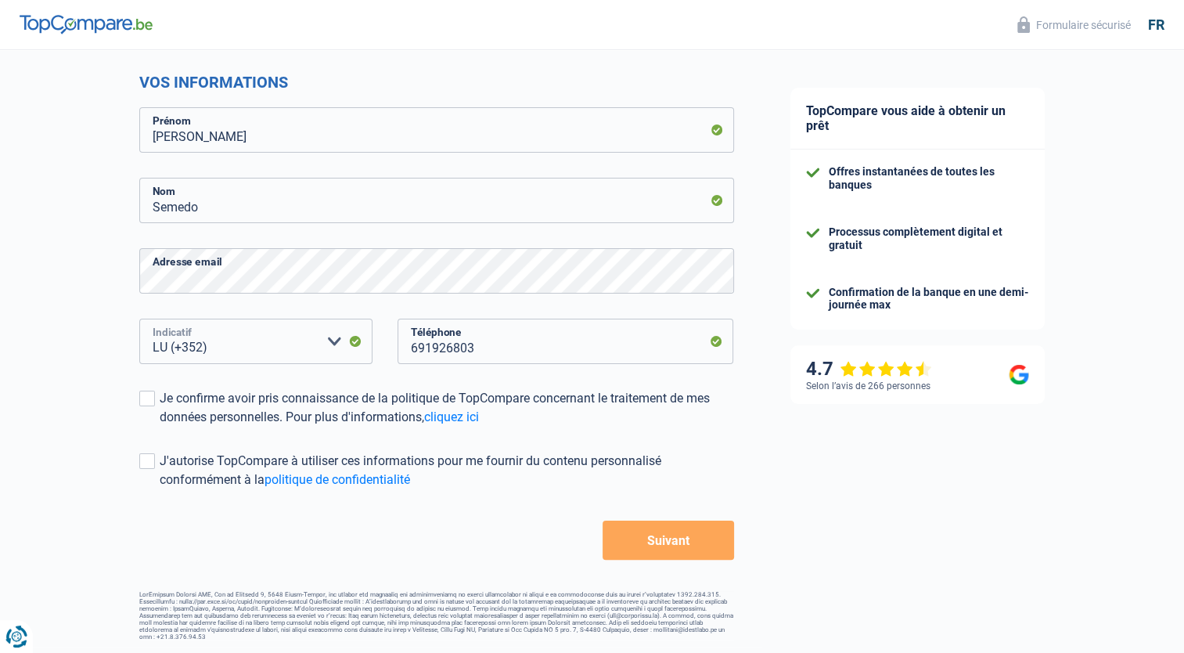
scroll to position [198, 0]
click at [149, 399] on span at bounding box center [147, 399] width 16 height 16
click at [160, 427] on input "Je confirme avoir pris connaissance de la politique de TopCompare concernant le…" at bounding box center [160, 427] width 0 height 0
click at [150, 449] on form "Vos informations [PERSON_NAME] Semedo Nom Adresse email BE (+32) LU (+352) Veui…" at bounding box center [436, 316] width 595 height 487
click at [148, 467] on span at bounding box center [147, 461] width 16 height 16
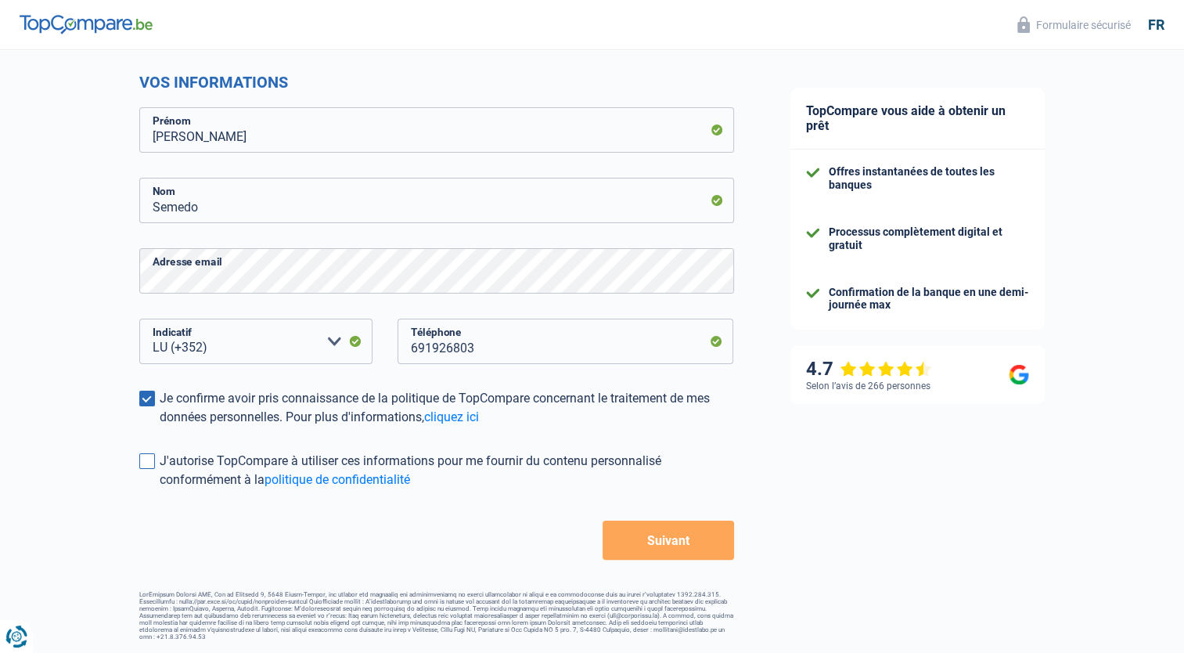
click at [160, 489] on input "J'autorise TopCompare à utiliser ces informations pour me fournir du contenu pe…" at bounding box center [160, 489] width 0 height 0
click at [668, 545] on button "Suivant" at bounding box center [668, 540] width 131 height 39
click at [668, 556] on button "Suivant" at bounding box center [668, 540] width 131 height 39
click at [682, 535] on button "Suivant" at bounding box center [668, 540] width 131 height 39
click at [703, 540] on button "Suivant" at bounding box center [668, 540] width 131 height 39
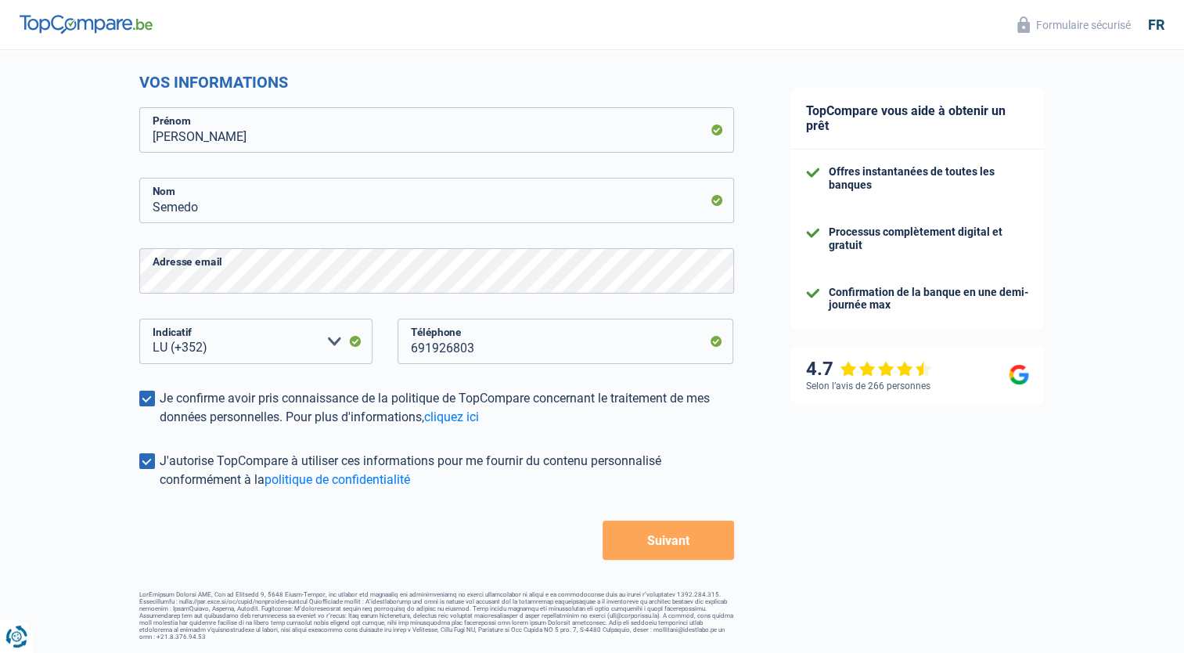
scroll to position [0, 0]
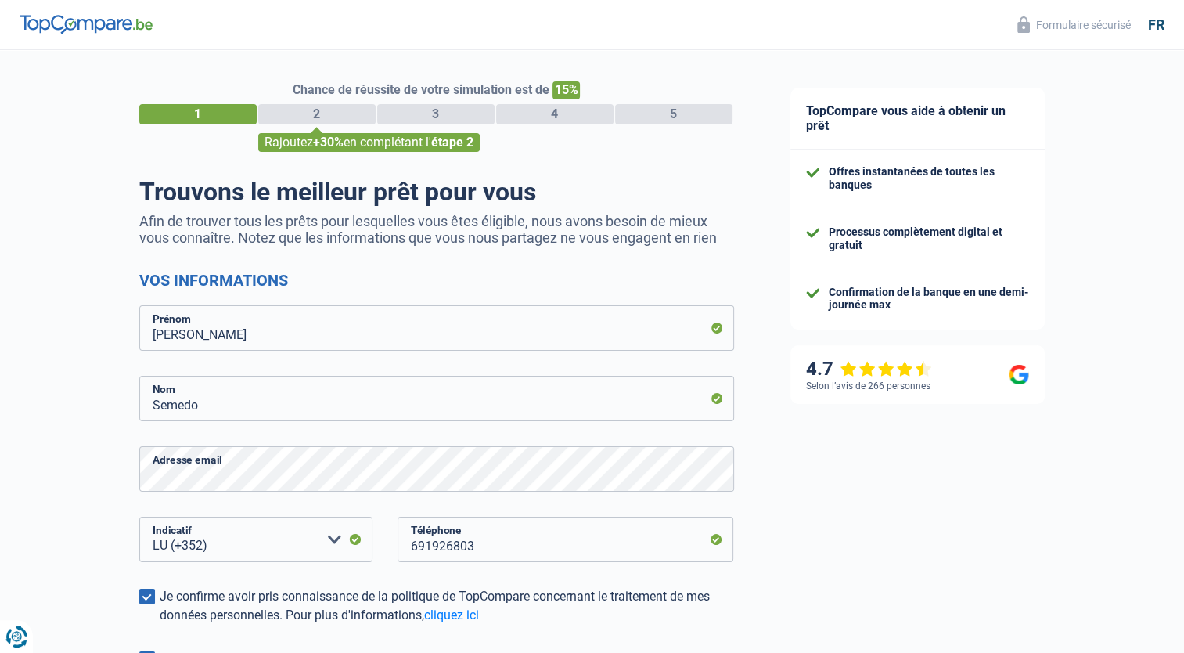
click at [401, 247] on div "Trouvons le meilleur prêt pour vous Afin de trouver tous les prêts pour lesquel…" at bounding box center [436, 467] width 595 height 581
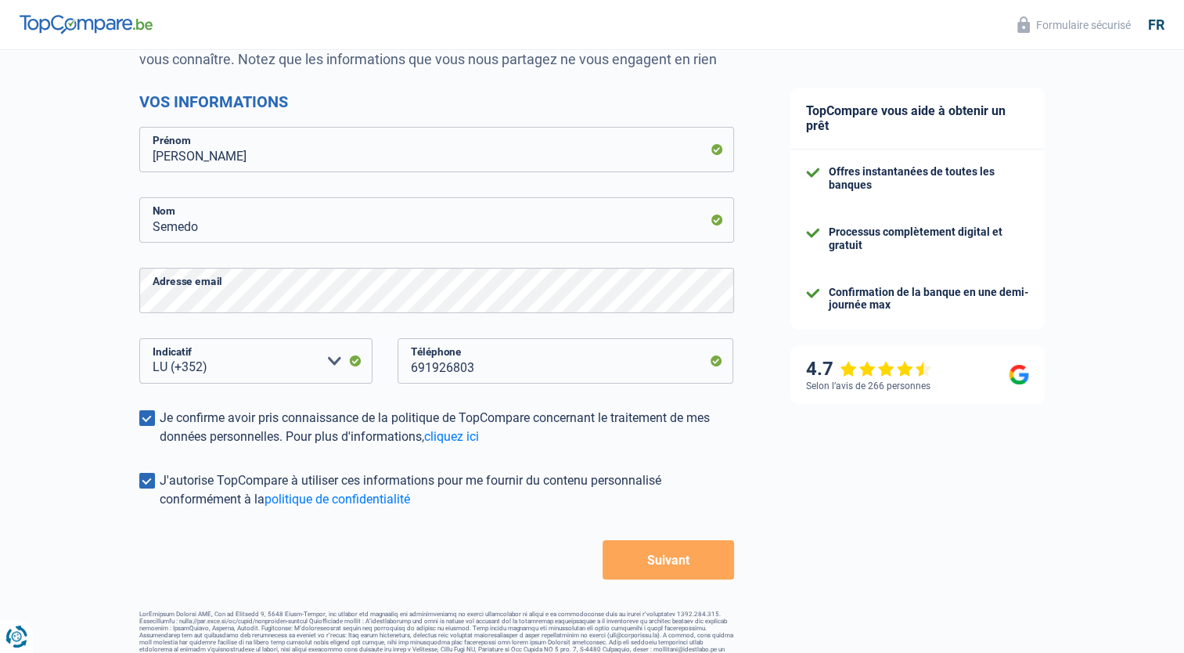
scroll to position [198, 0]
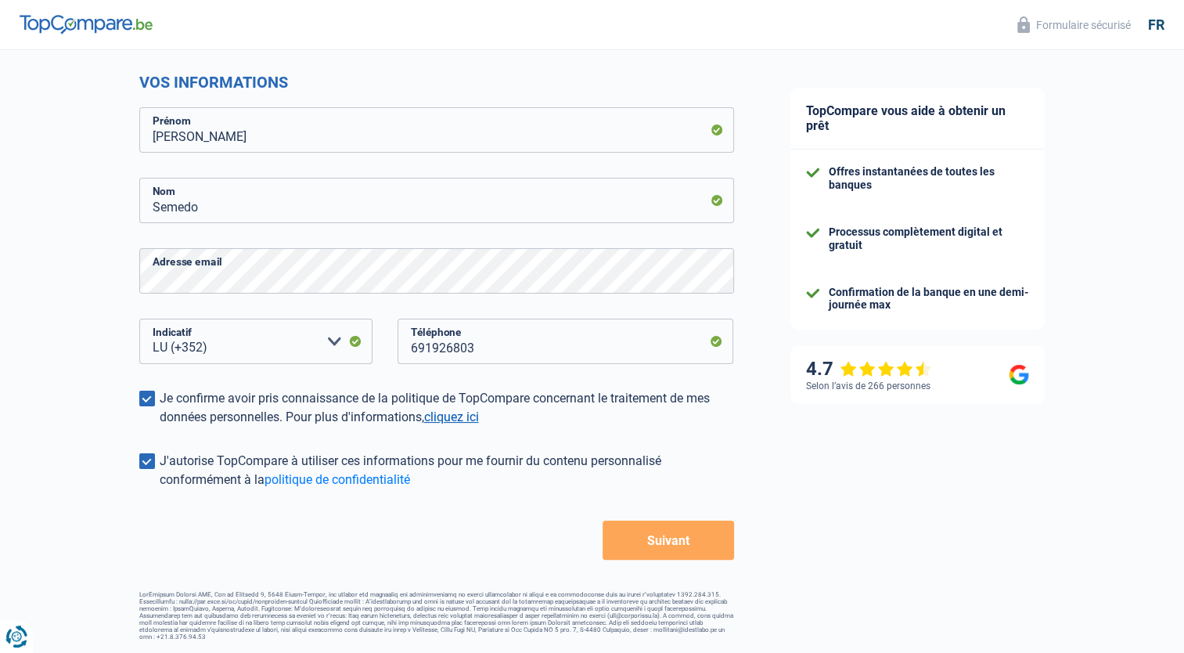
click at [470, 413] on link "cliquez ici" at bounding box center [451, 416] width 55 height 15
click at [630, 531] on button "Suivant" at bounding box center [668, 540] width 131 height 39
click at [362, 478] on link "politique de confidentialité" at bounding box center [338, 479] width 146 height 15
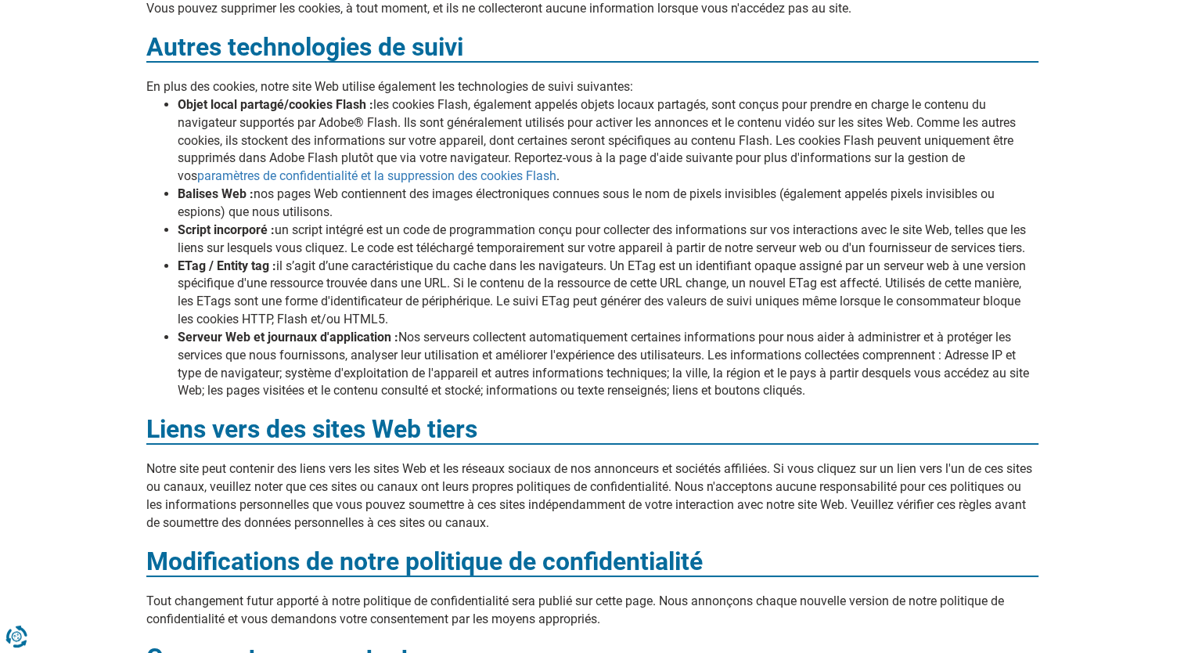
scroll to position [5215, 0]
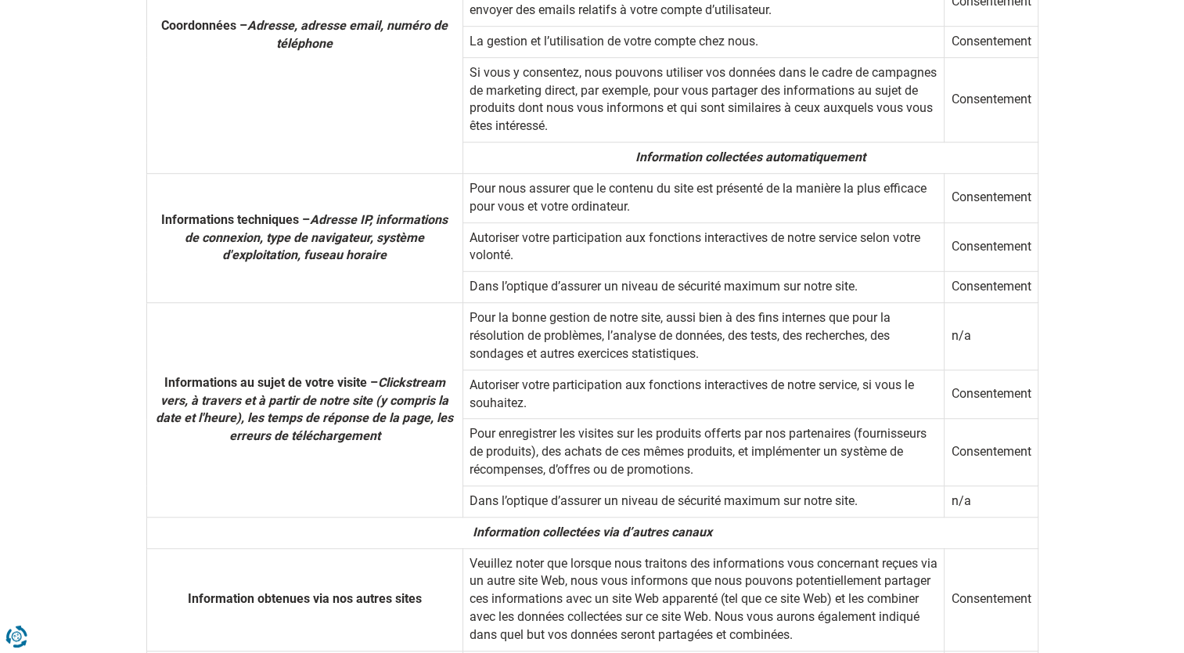
drag, startPoint x: 0, startPoint y: 0, endPoint x: 463, endPoint y: 466, distance: 656.5
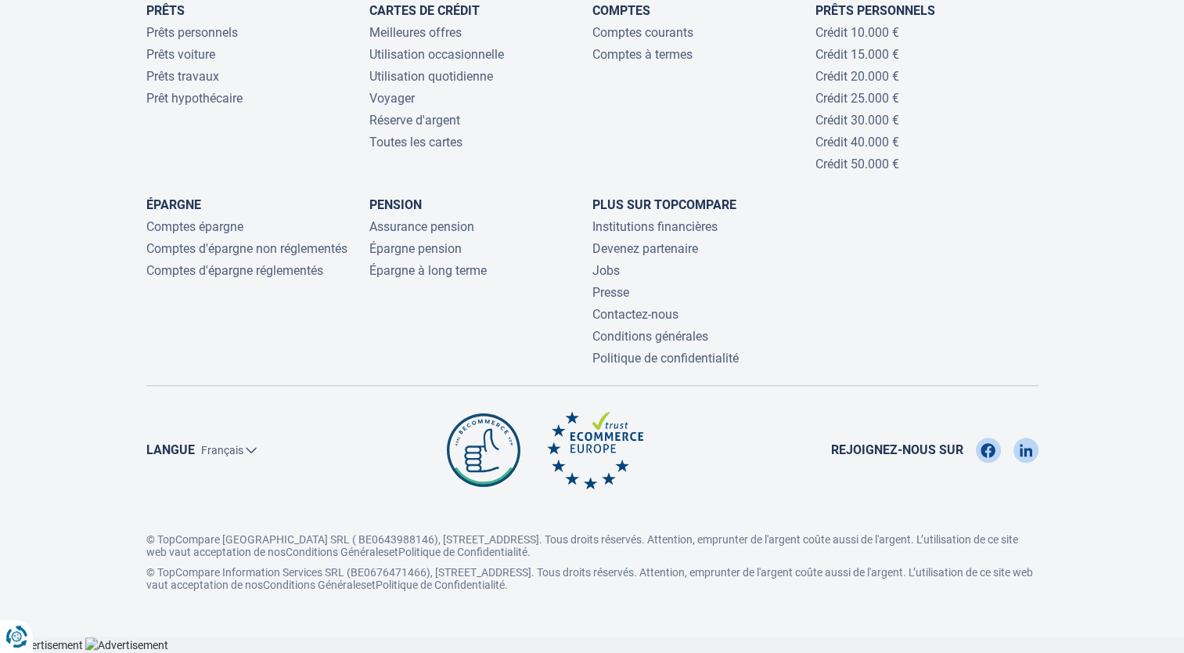
scroll to position [6702, 0]
click at [506, 460] on img at bounding box center [484, 450] width 80 height 78
